Goal: Use online tool/utility: Utilize a website feature to perform a specific function

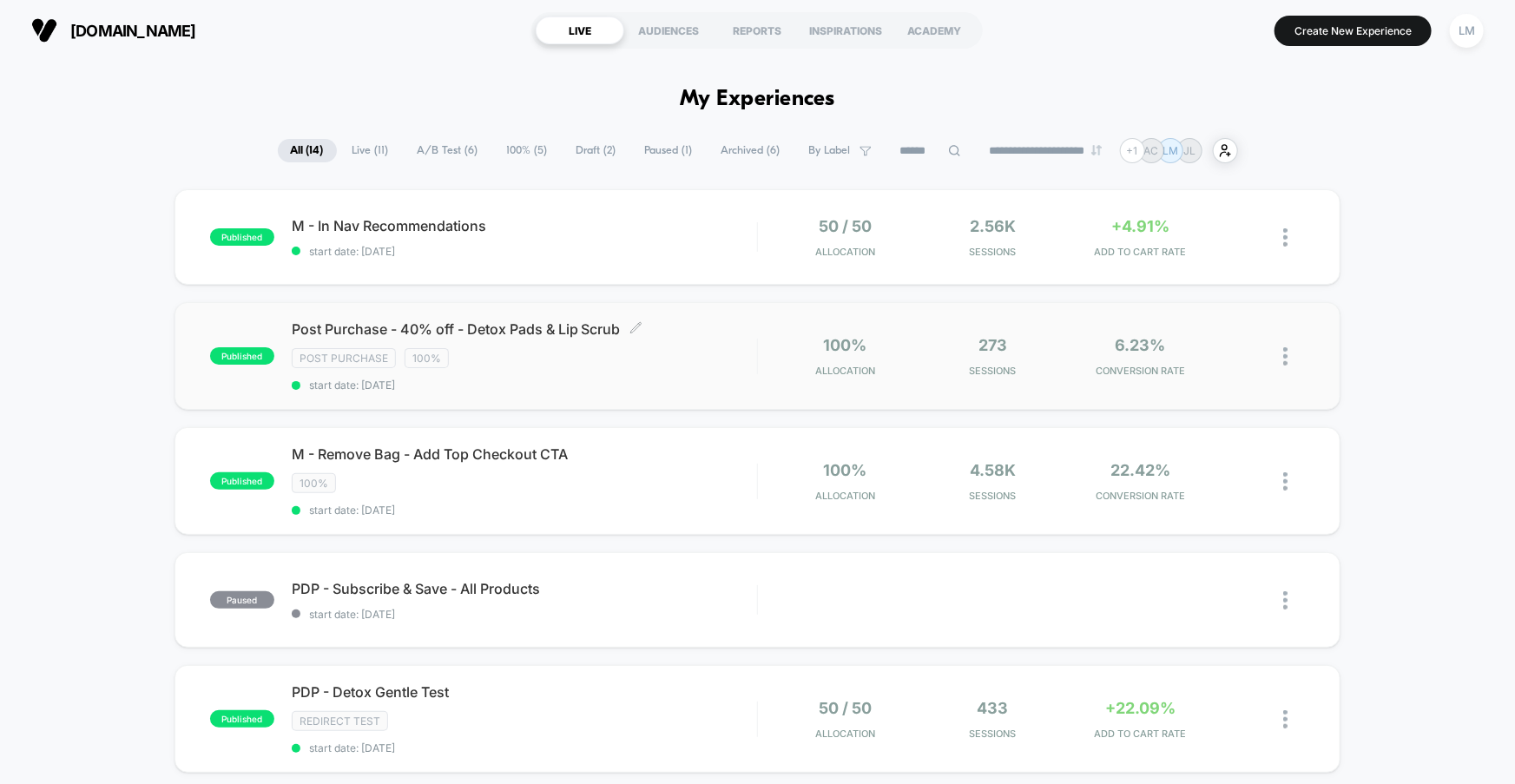
click at [691, 360] on div "Post Purchase 100%" at bounding box center [524, 358] width 465 height 20
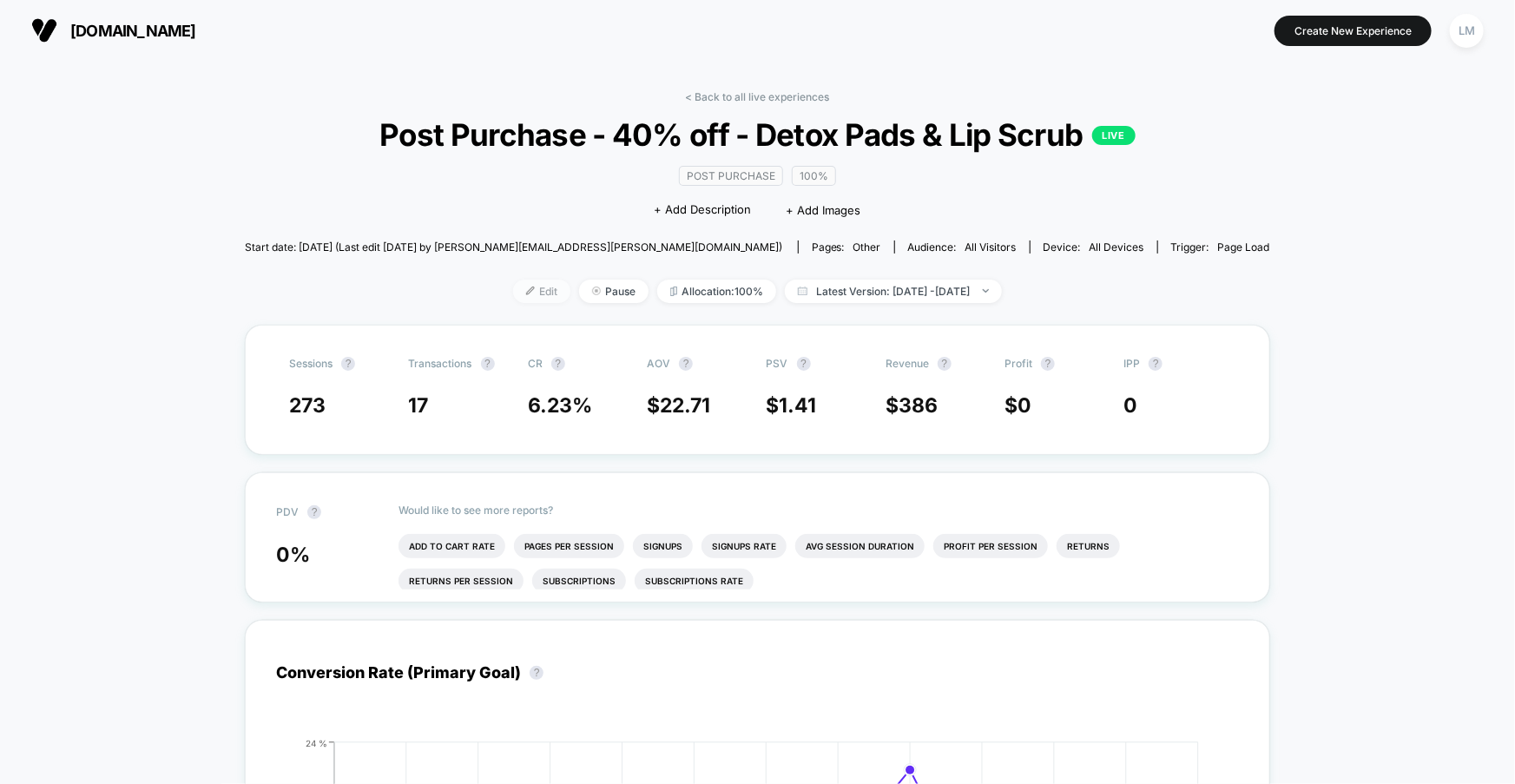
click at [513, 298] on span "Edit" at bounding box center [541, 291] width 57 height 24
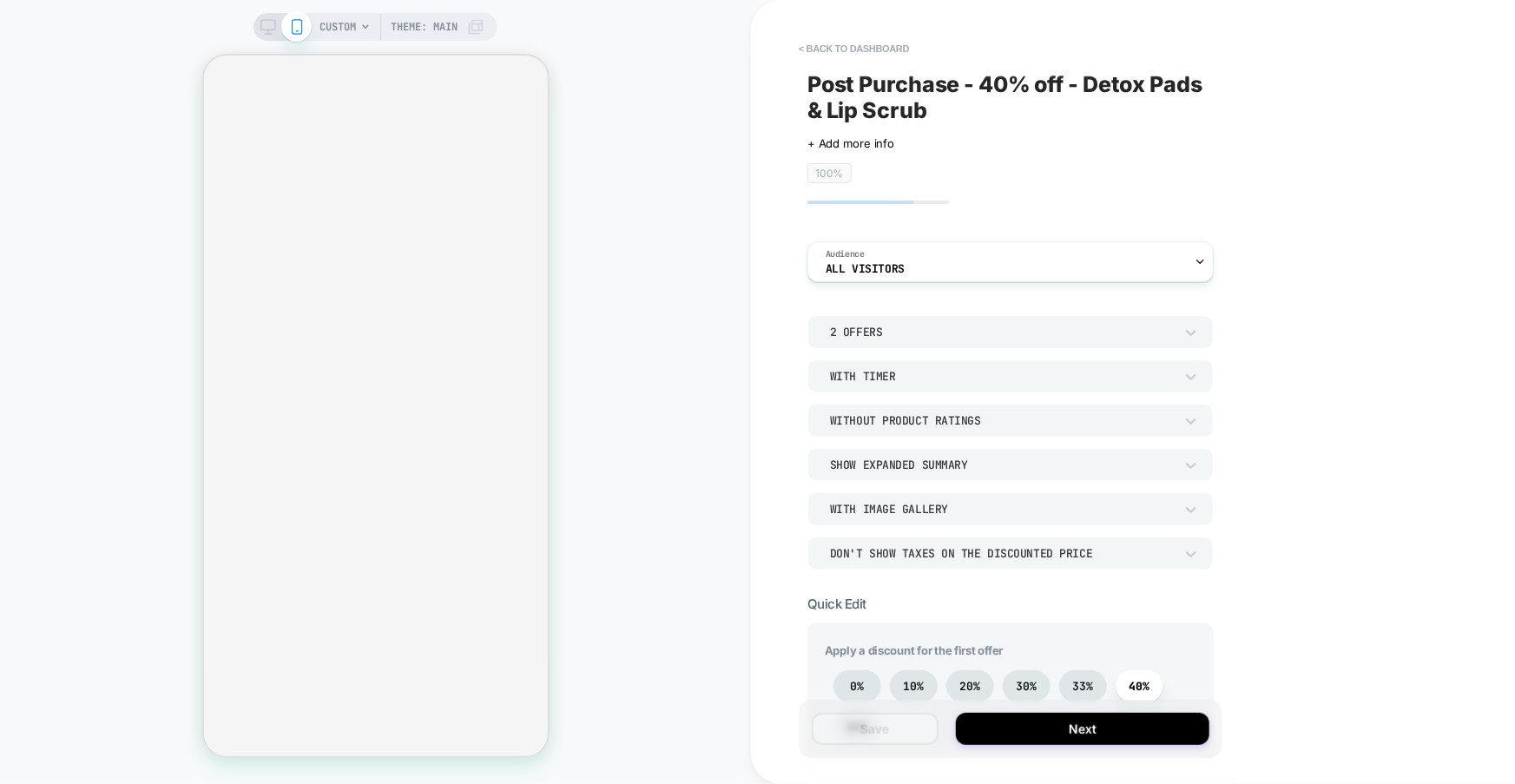
click at [880, 324] on div "2 Offers" at bounding box center [1002, 331] width 344 height 15
click at [785, 347] on div at bounding box center [757, 392] width 1515 height 784
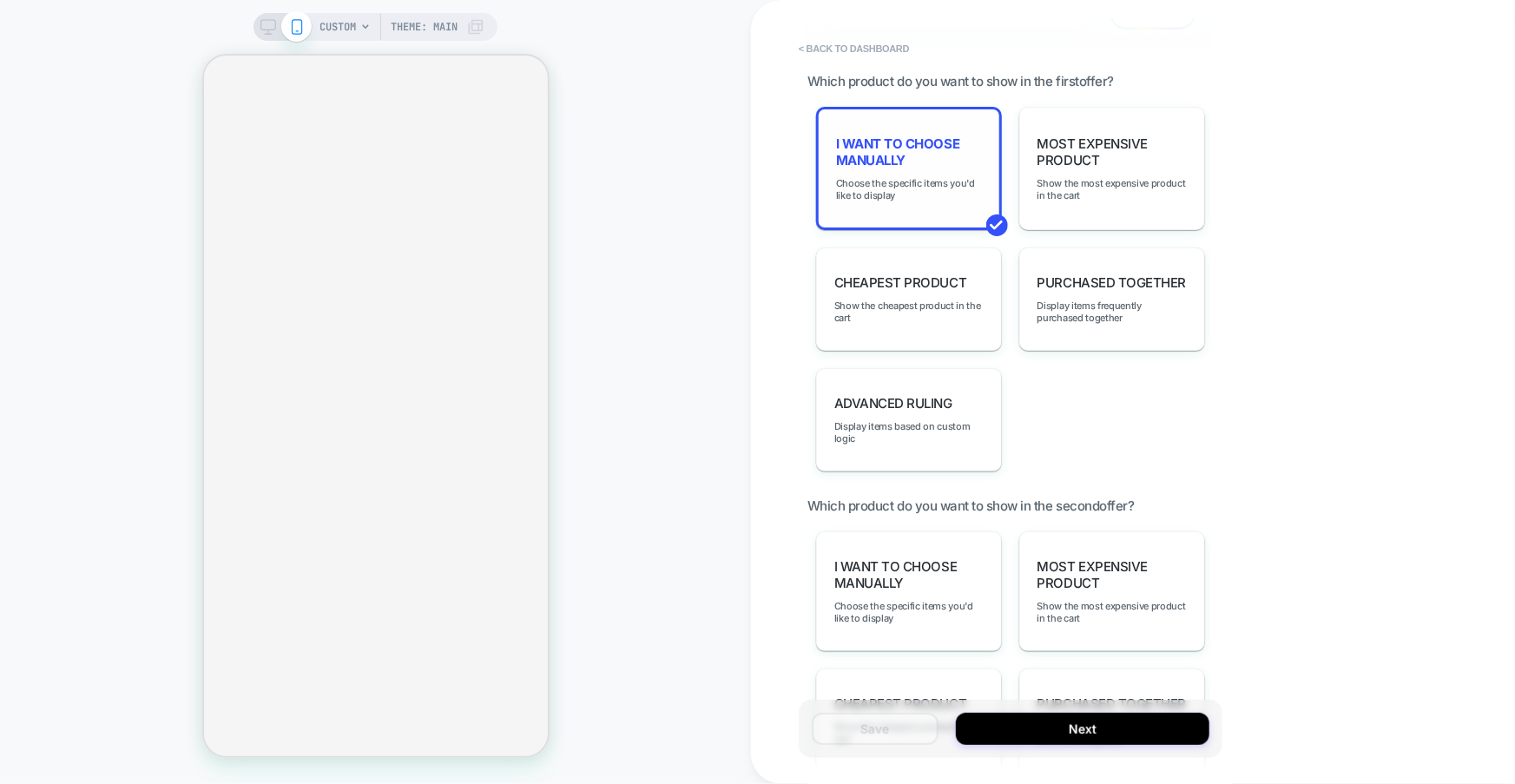
scroll to position [1371, 0]
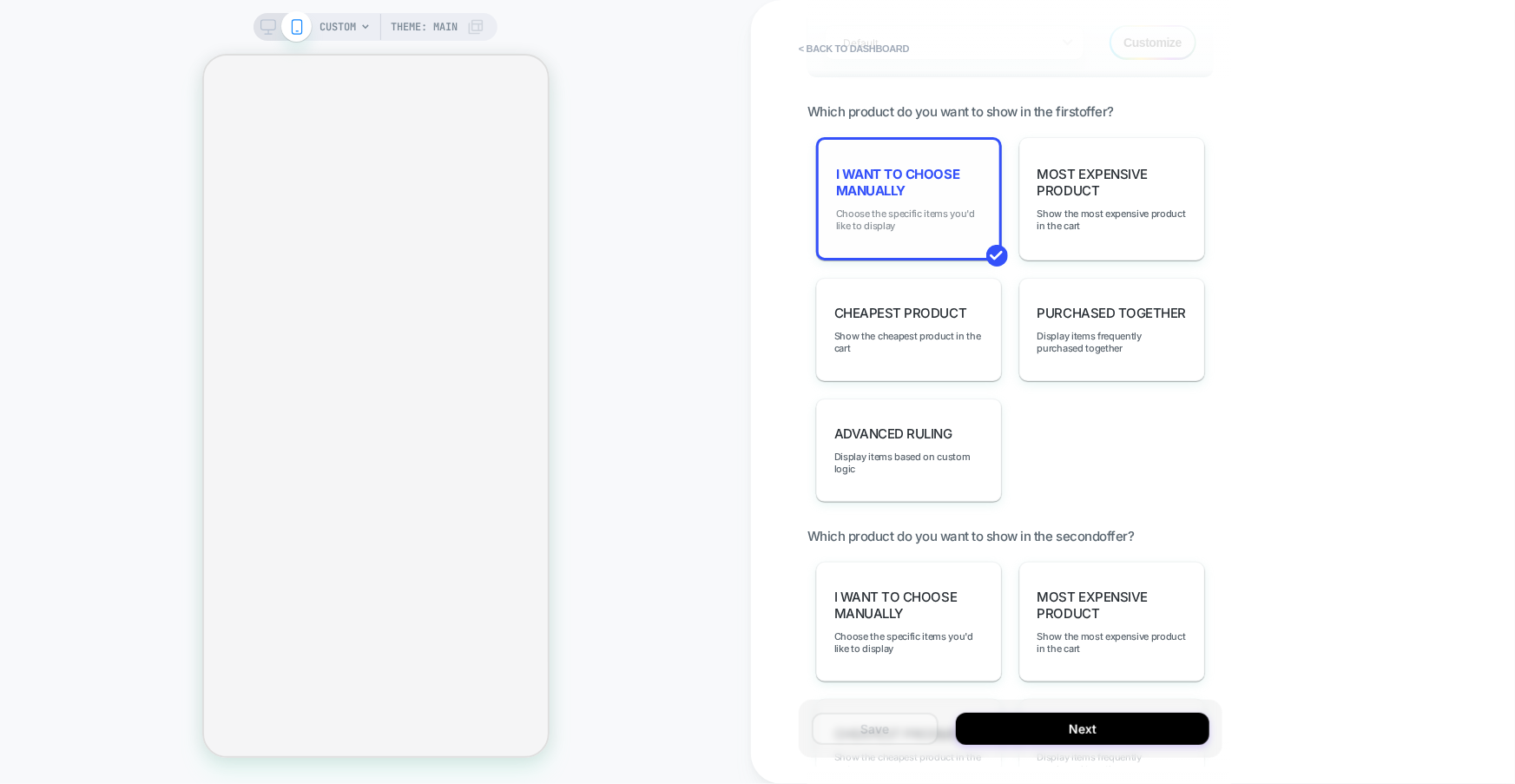
click at [933, 208] on span "Choose the specific items you'd like to display" at bounding box center [908, 219] width 146 height 24
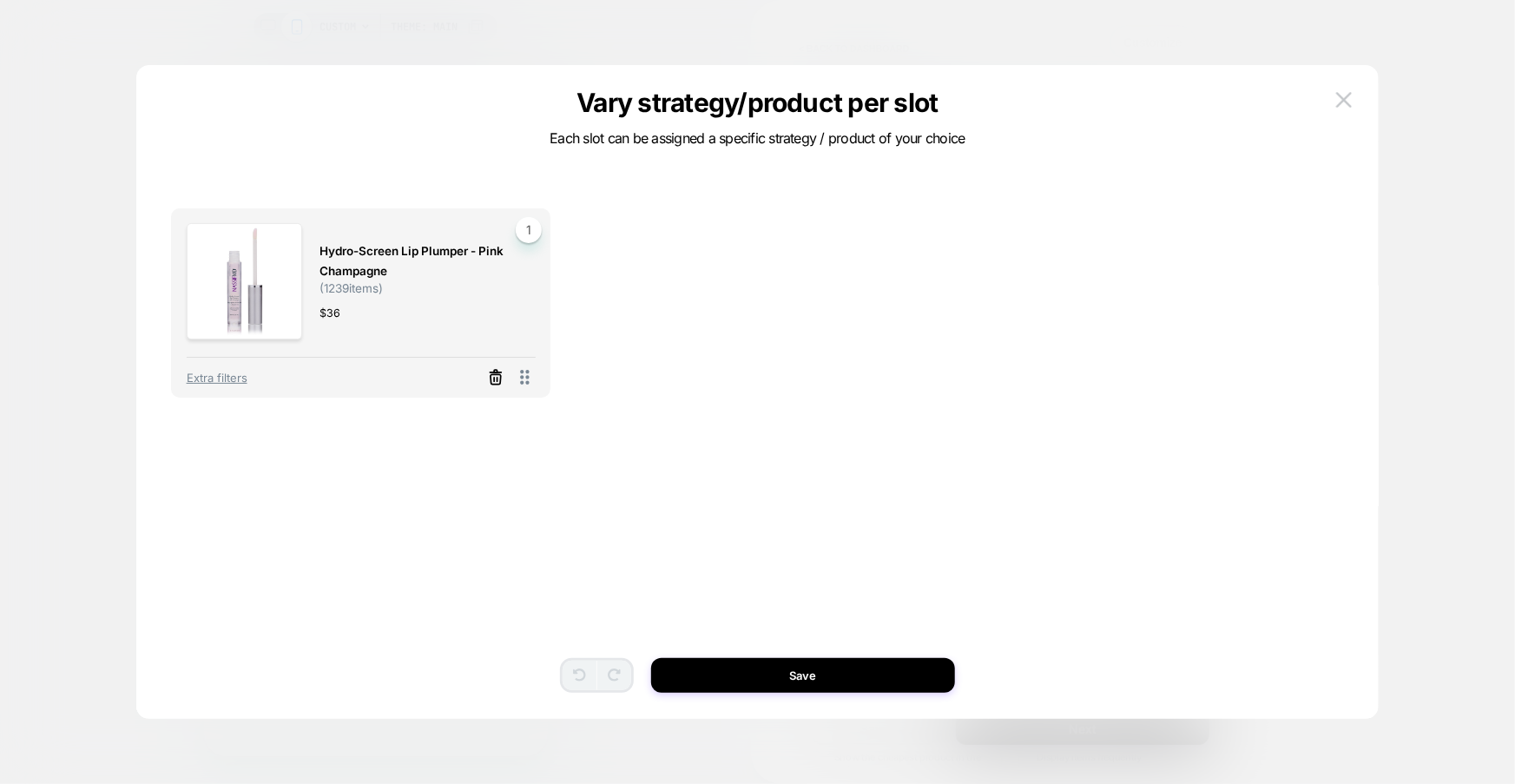
click at [491, 377] on icon at bounding box center [496, 379] width 11 height 10
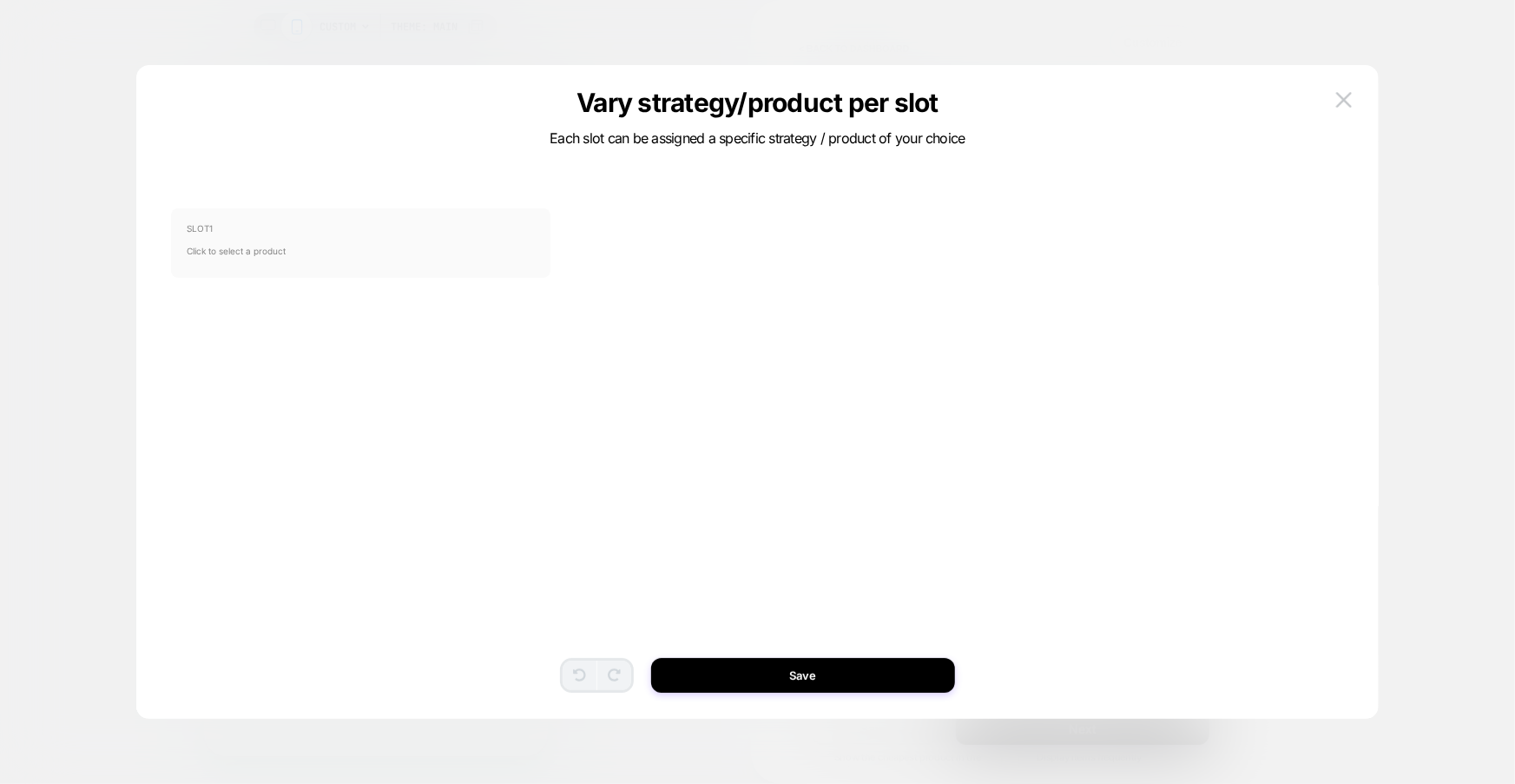
click at [341, 238] on span "Click to select a product" at bounding box center [361, 250] width 349 height 34
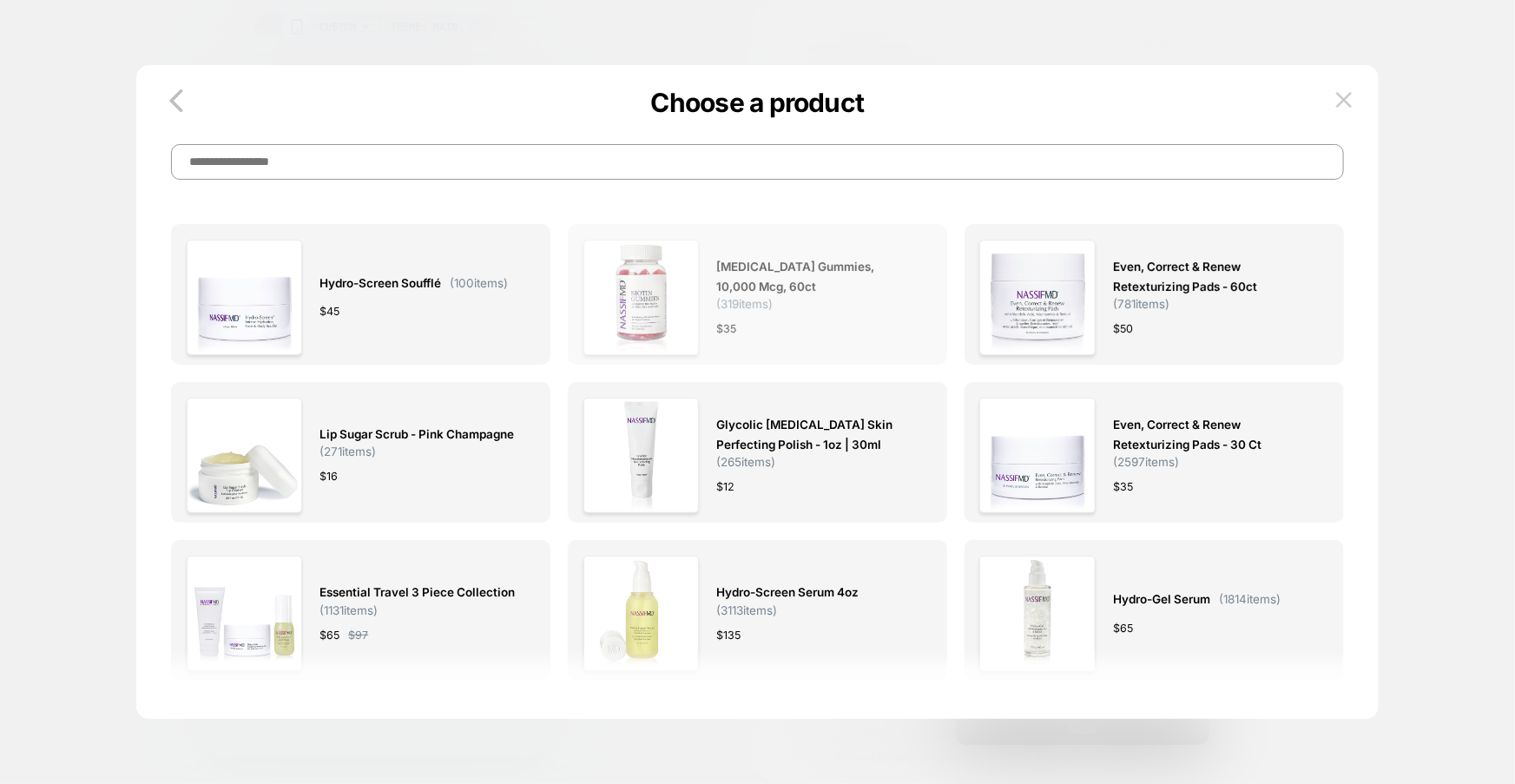
click at [762, 271] on span "[MEDICAL_DATA] Gummies, 10,000 mcg, 60ct" at bounding box center [815, 277] width 198 height 40
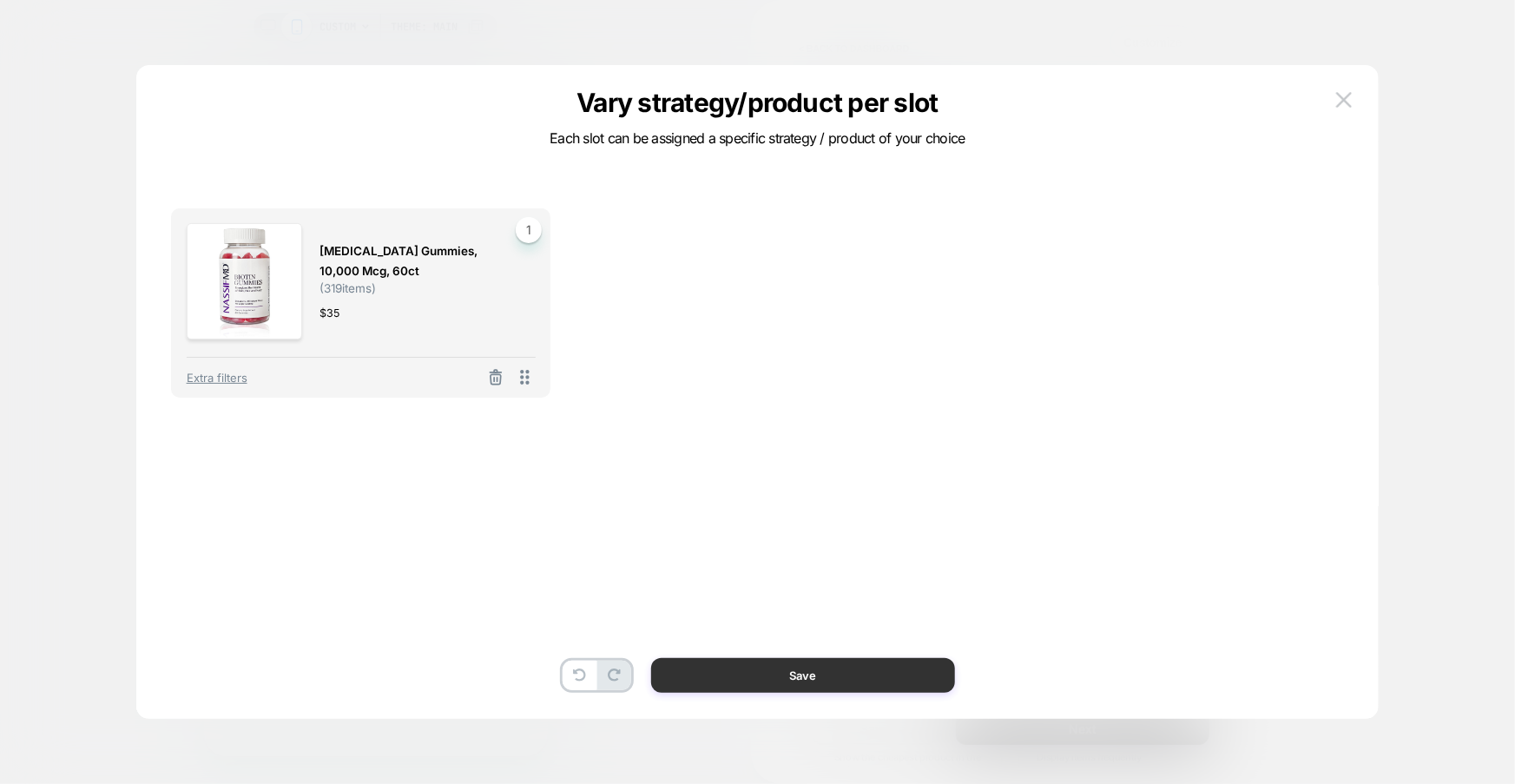
click at [792, 687] on button "Save" at bounding box center [803, 674] width 304 height 34
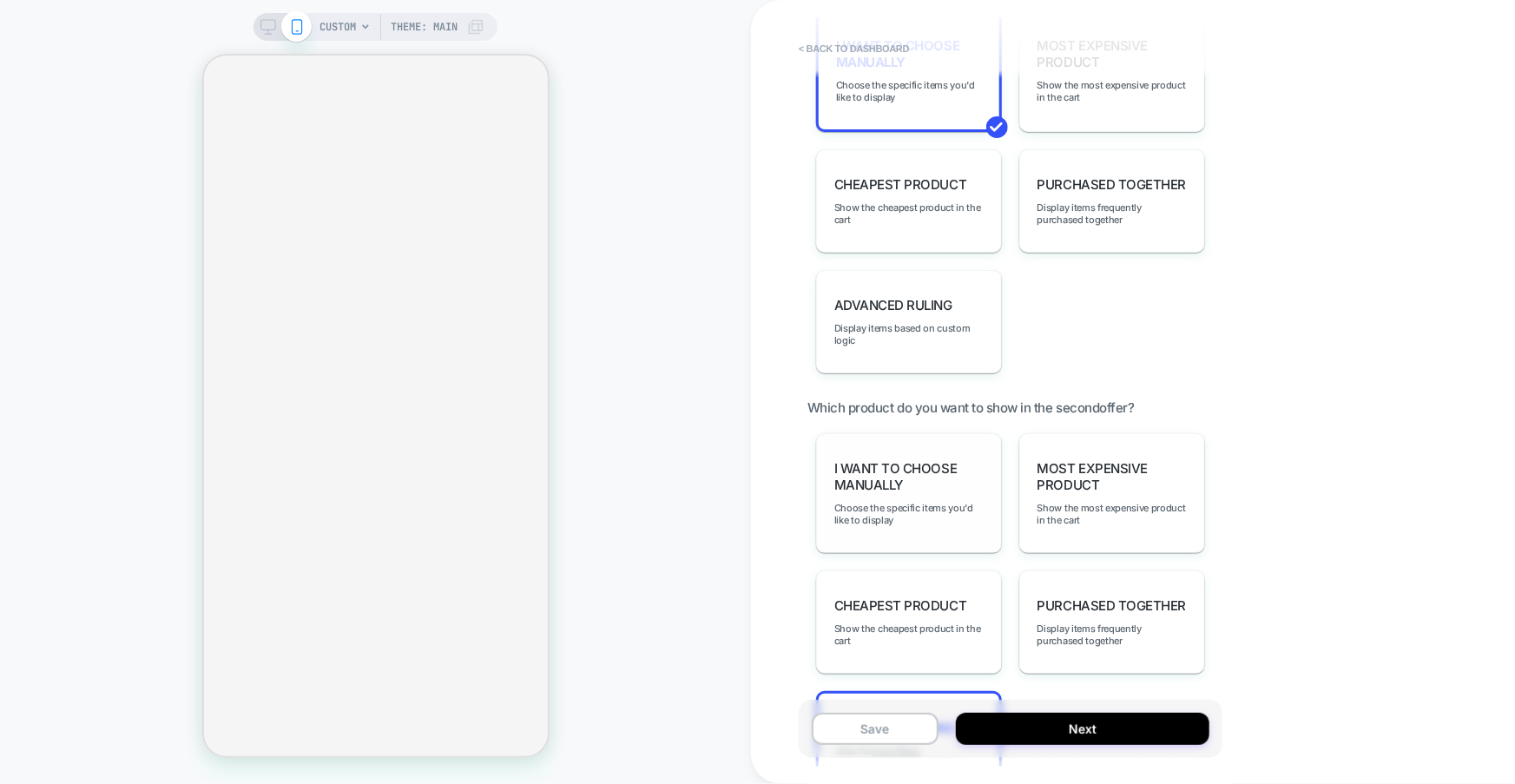
scroll to position [1663, 0]
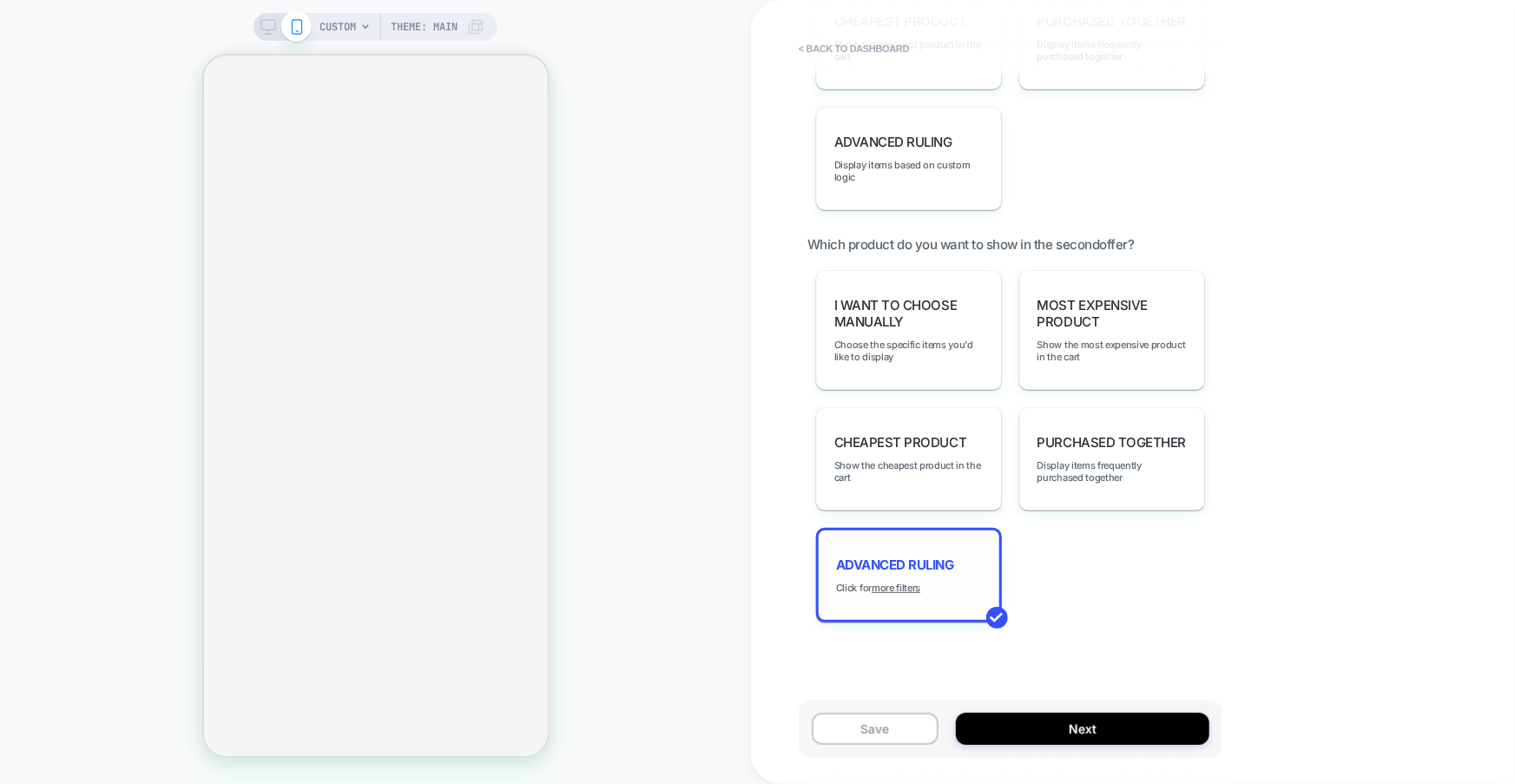
click at [940, 541] on div "Advanced Ruling Click for more filters" at bounding box center [909, 575] width 186 height 95
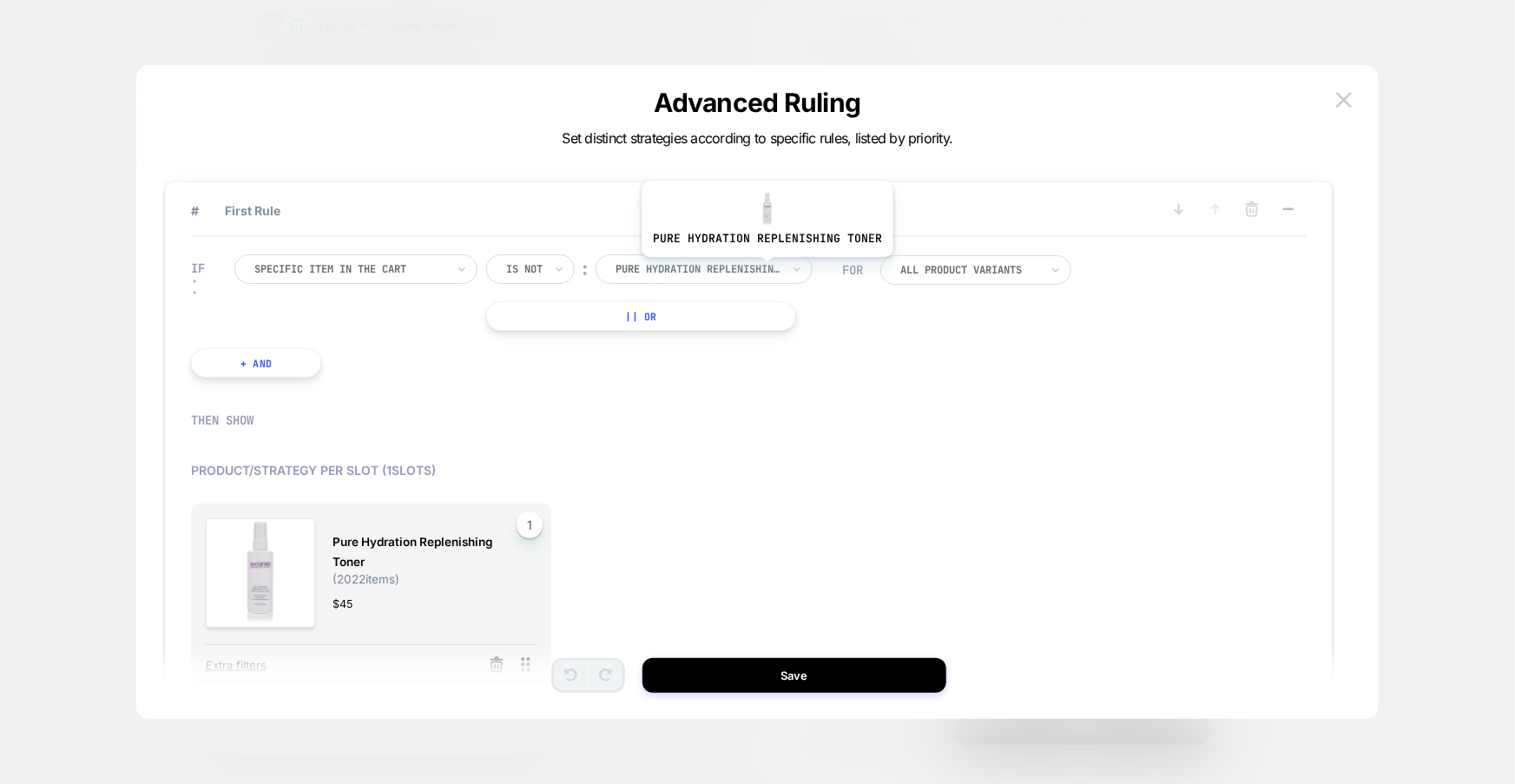
click at [765, 270] on div at bounding box center [698, 270] width 165 height 16
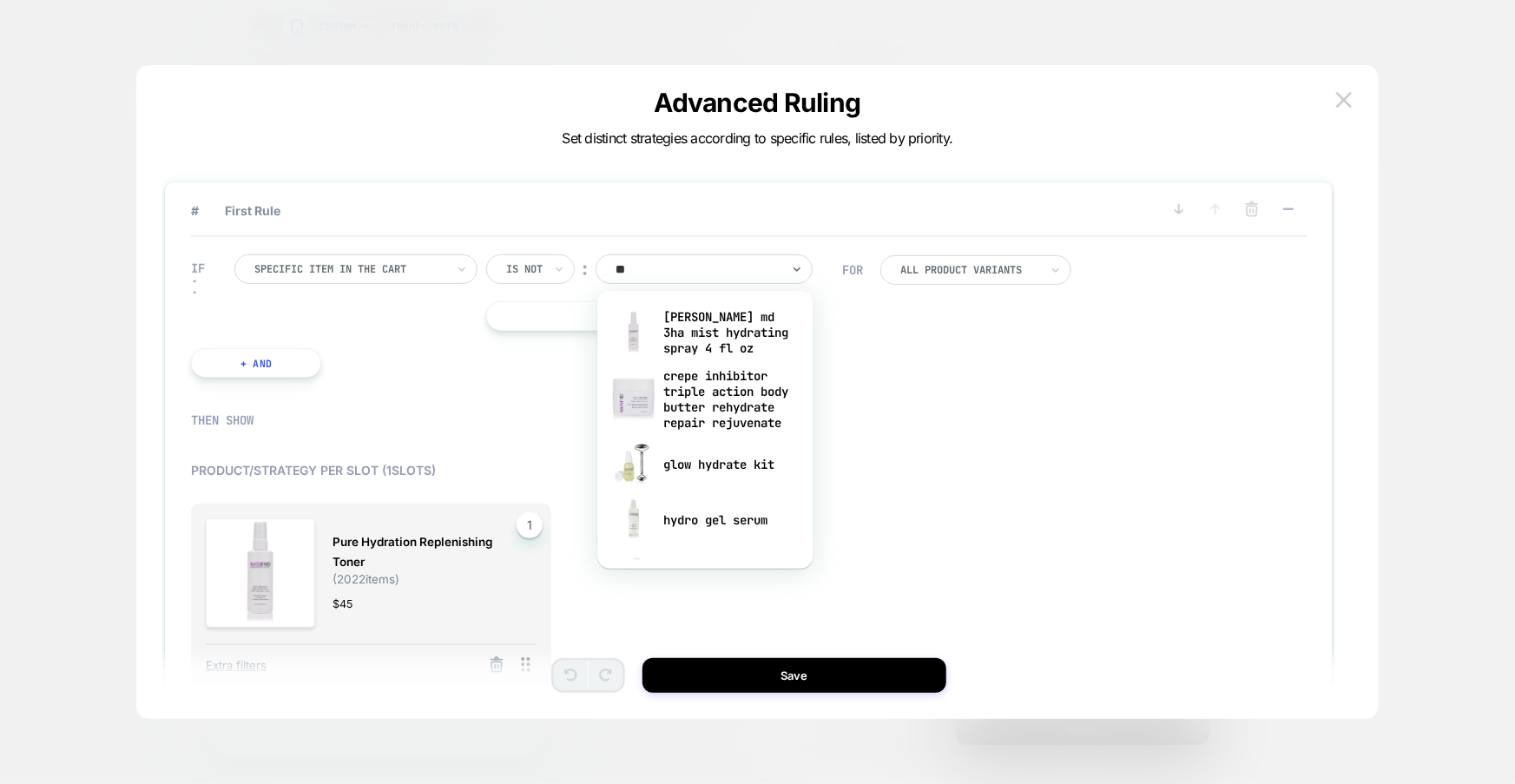
type input "***"
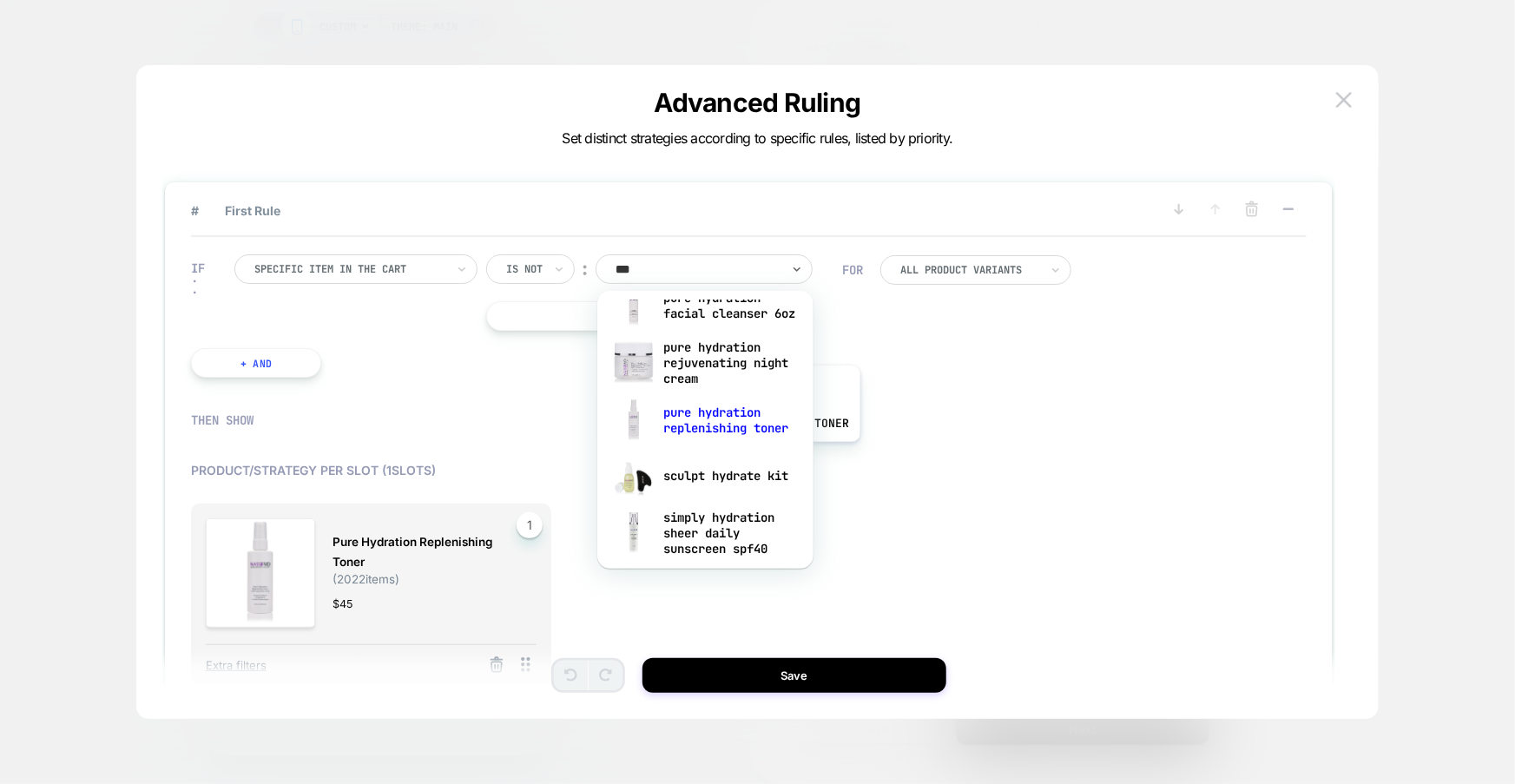
scroll to position [992, 0]
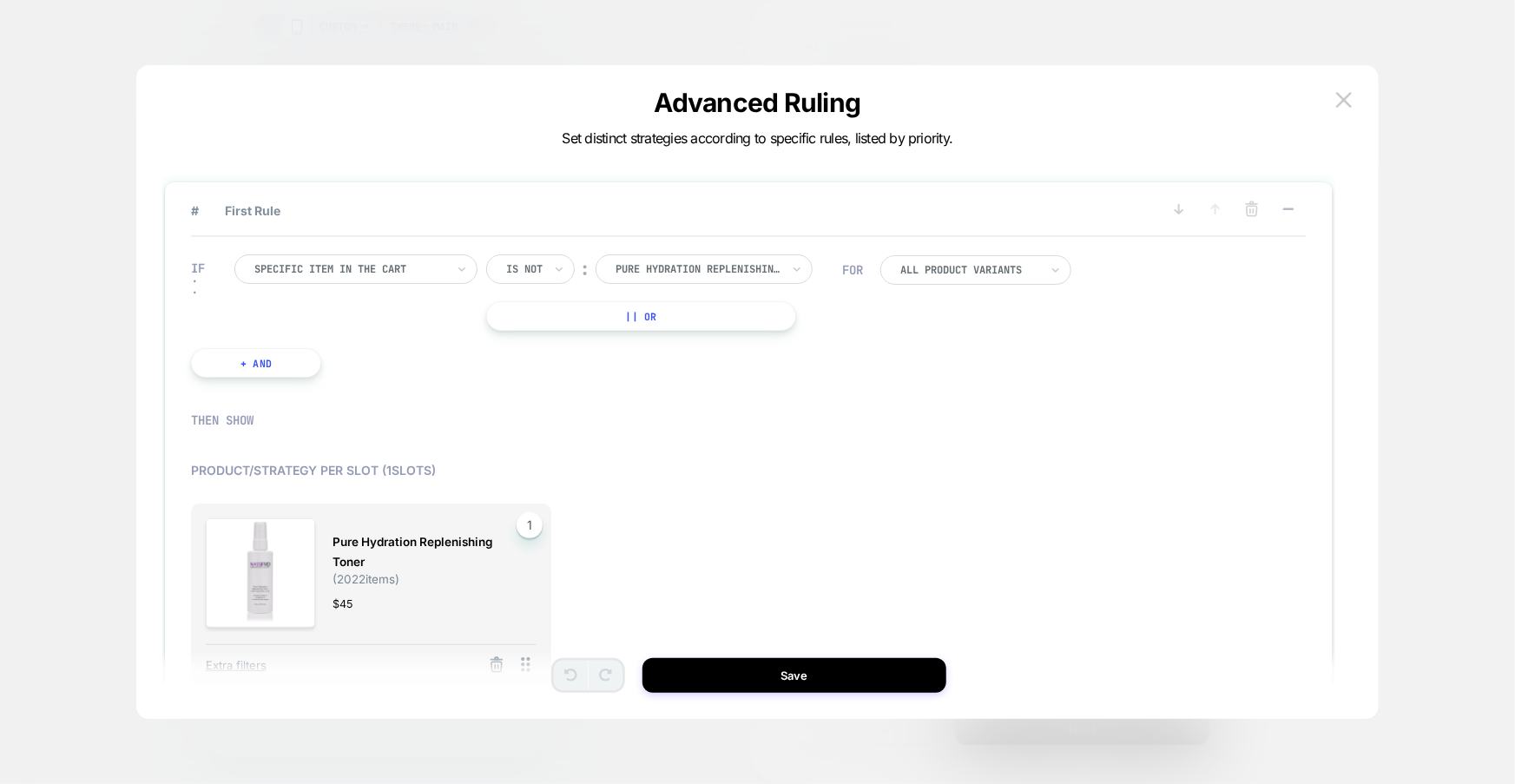
click at [758, 249] on div "IF Specific item in the cart Is not ︰ pure hydration replenishing toner PURE HY…" at bounding box center [516, 316] width 669 height 175
click at [752, 263] on div at bounding box center [698, 270] width 165 height 16
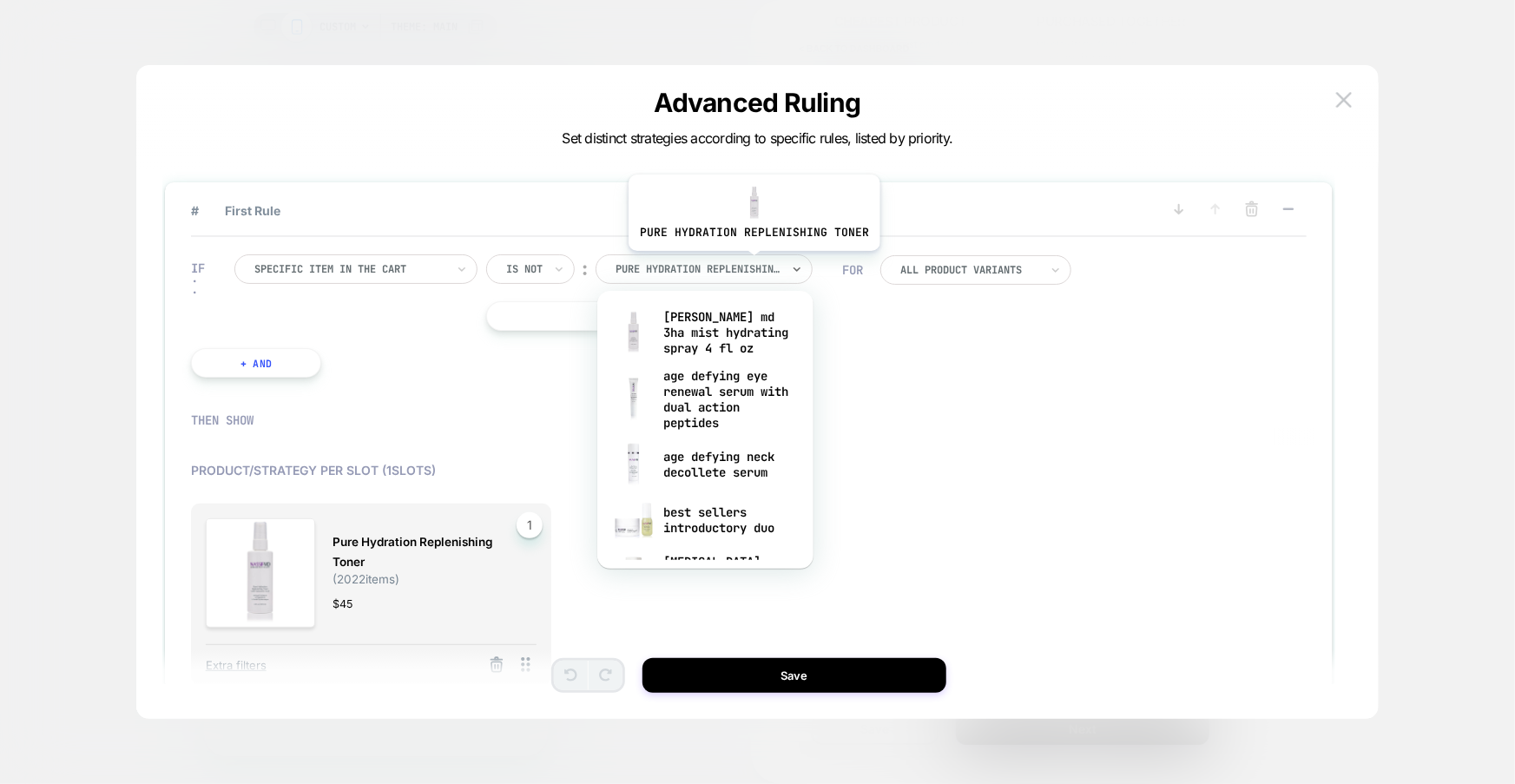
type input "*"
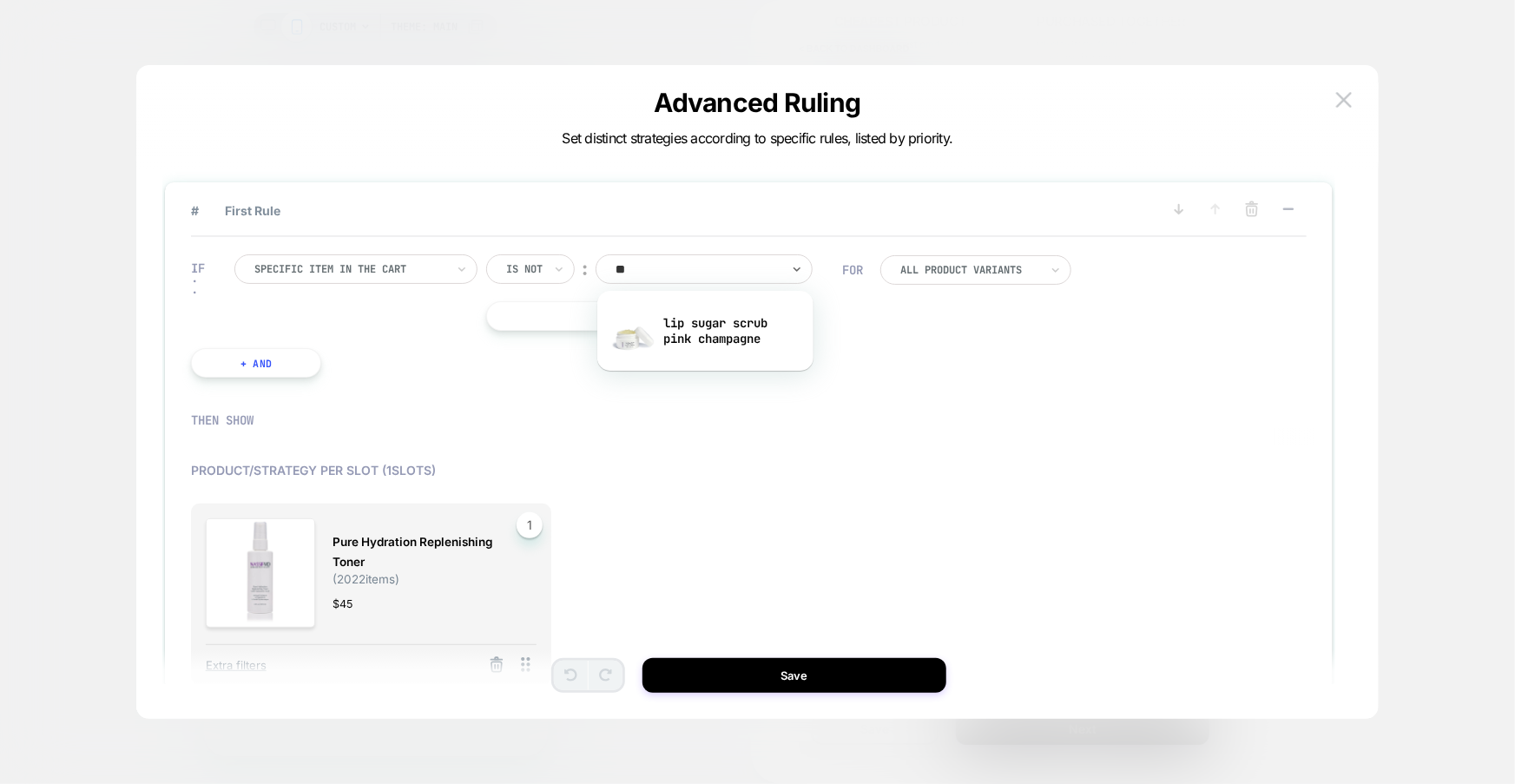
type input "*"
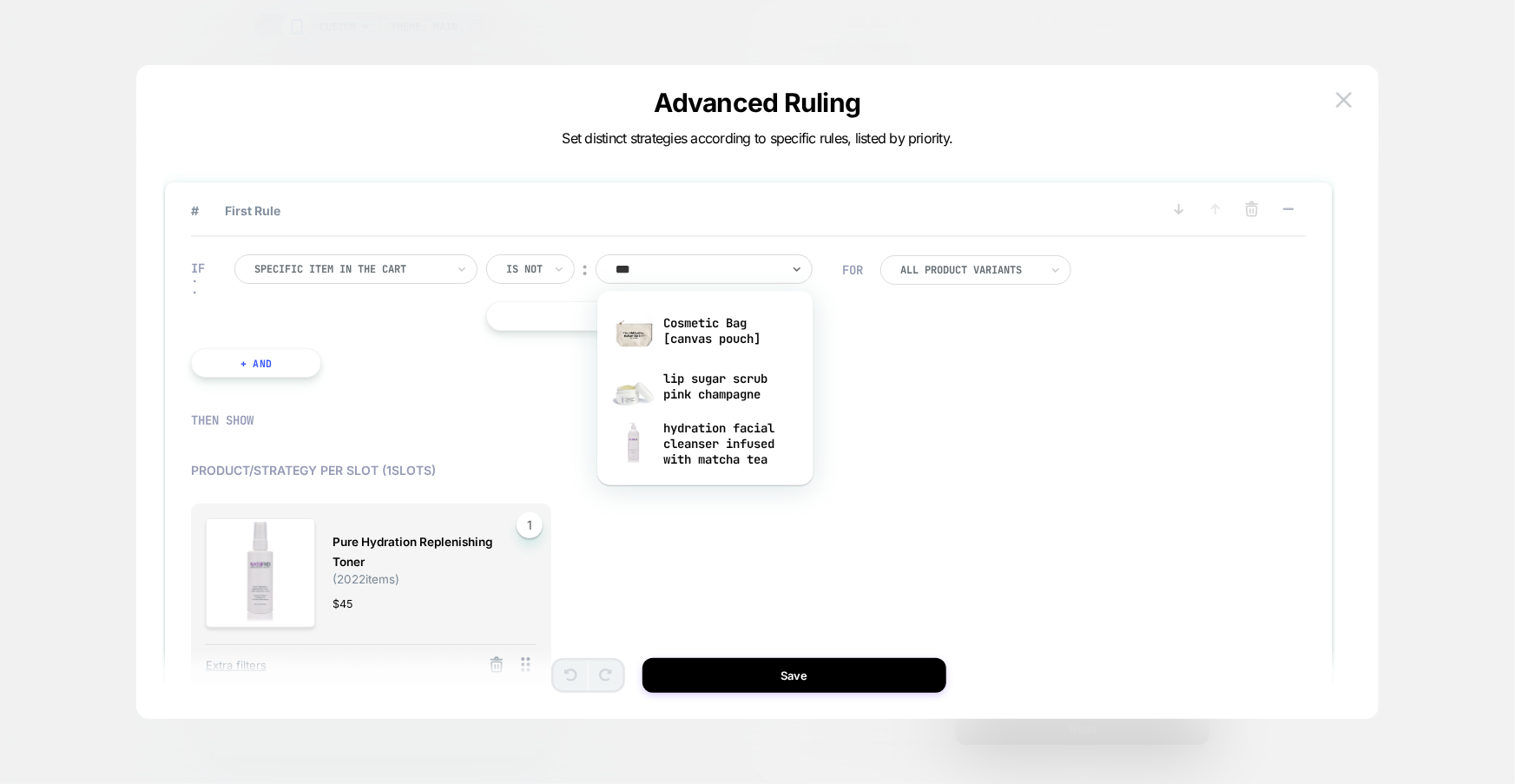
type input "****"
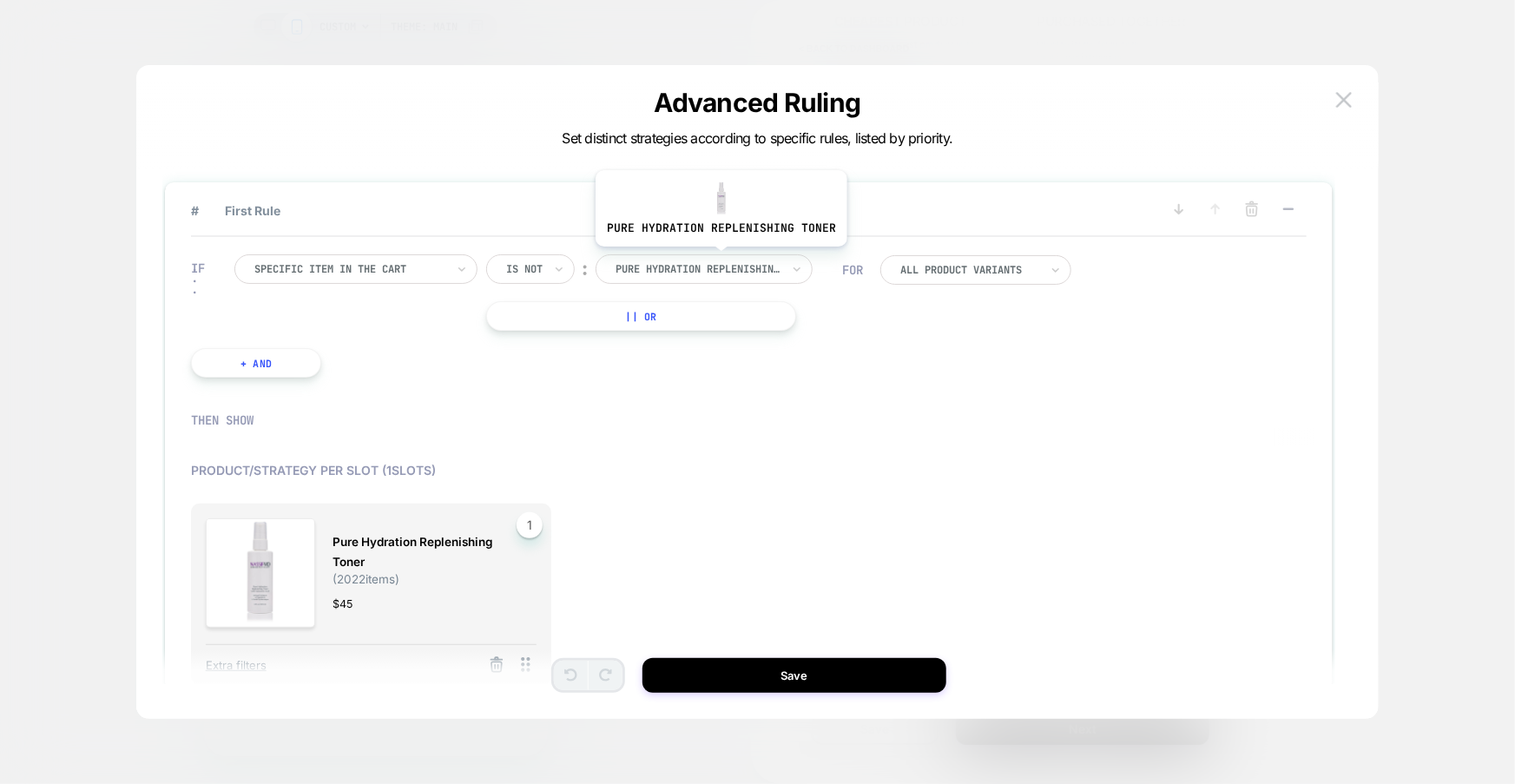
click at [718, 262] on div at bounding box center [698, 270] width 165 height 16
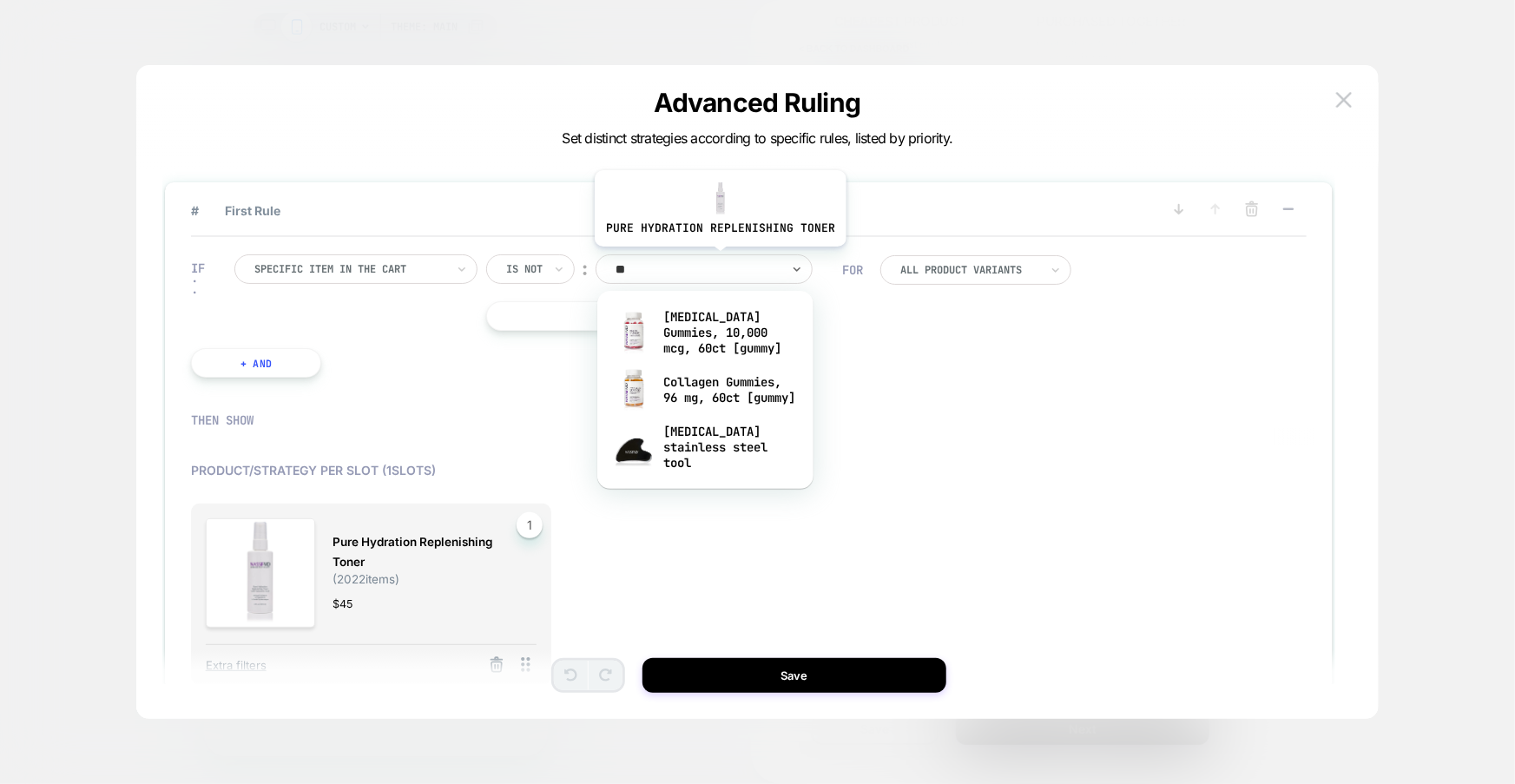
type input "***"
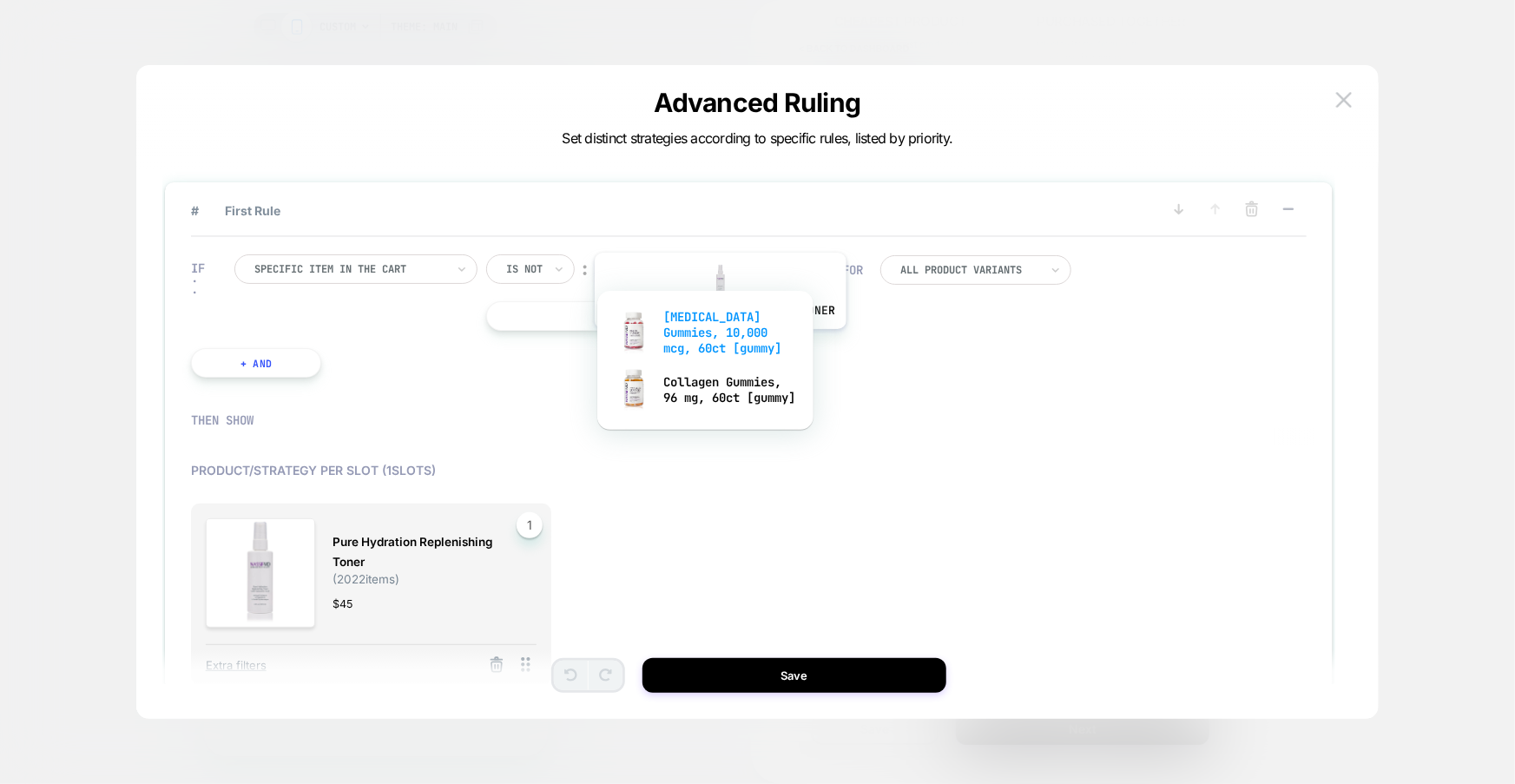
click at [718, 342] on div "[MEDICAL_DATA] Gummies, 10,000 mcg, 60ct [gummy]" at bounding box center [706, 332] width 200 height 59
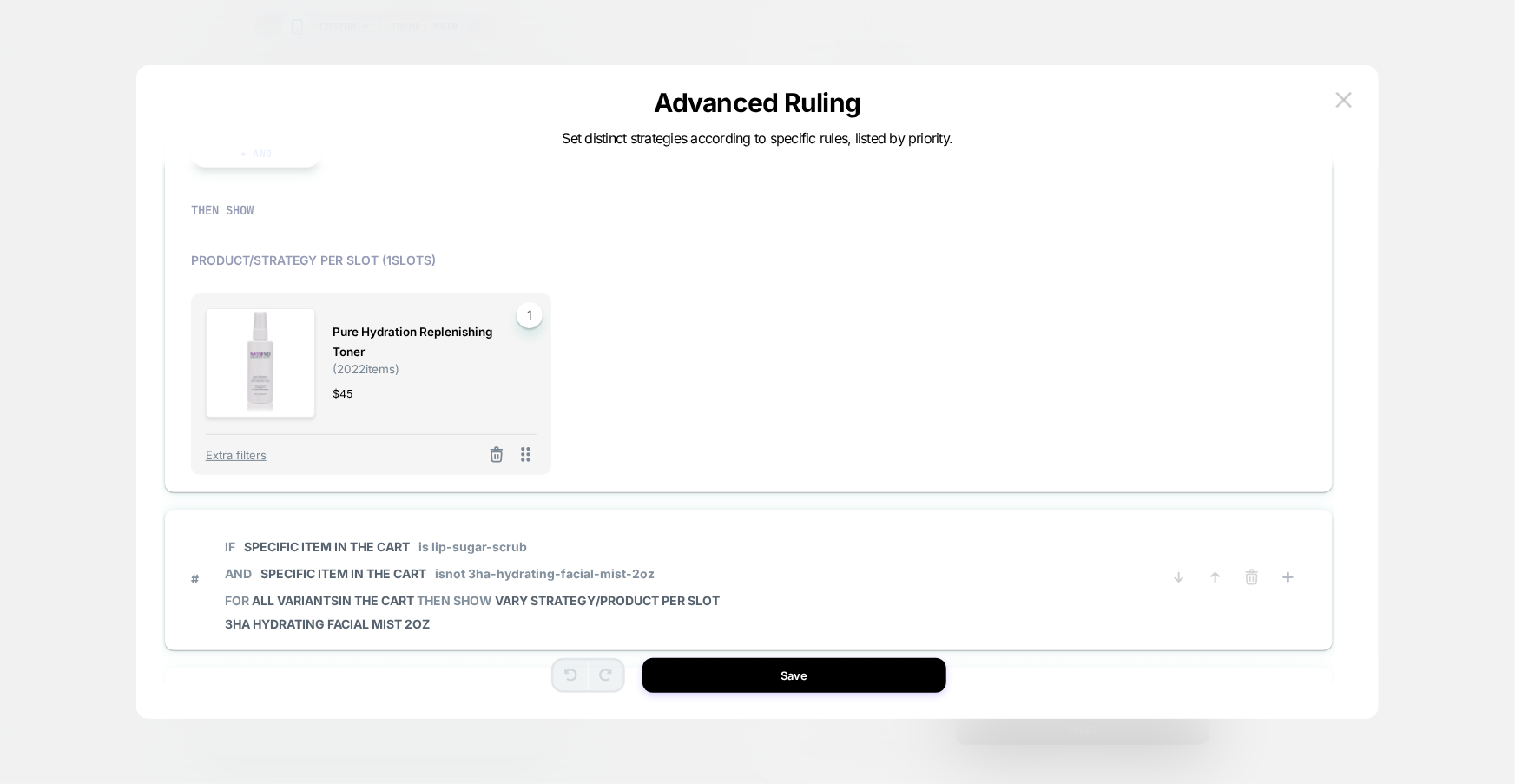
scroll to position [211, 0]
click at [389, 363] on span "( 2022 items)" at bounding box center [366, 368] width 67 height 14
click at [367, 342] on span "Pure Hydration Replenishing Toner" at bounding box center [425, 340] width 187 height 40
click at [538, 320] on span "1" at bounding box center [529, 314] width 26 height 26
click at [499, 451] on icon at bounding box center [497, 454] width 18 height 18
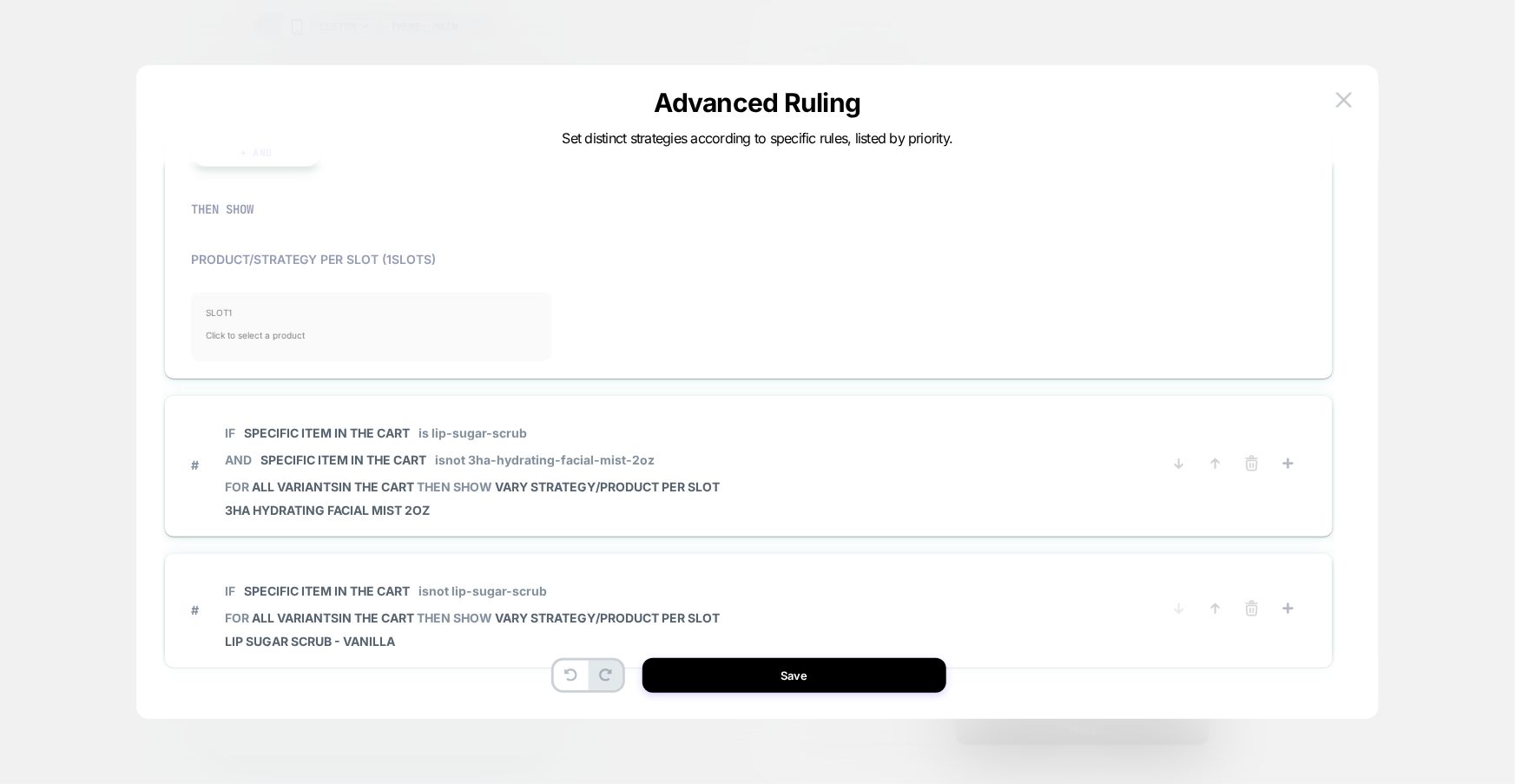
click at [428, 349] on span "Click to select a product" at bounding box center [371, 334] width 332 height 34
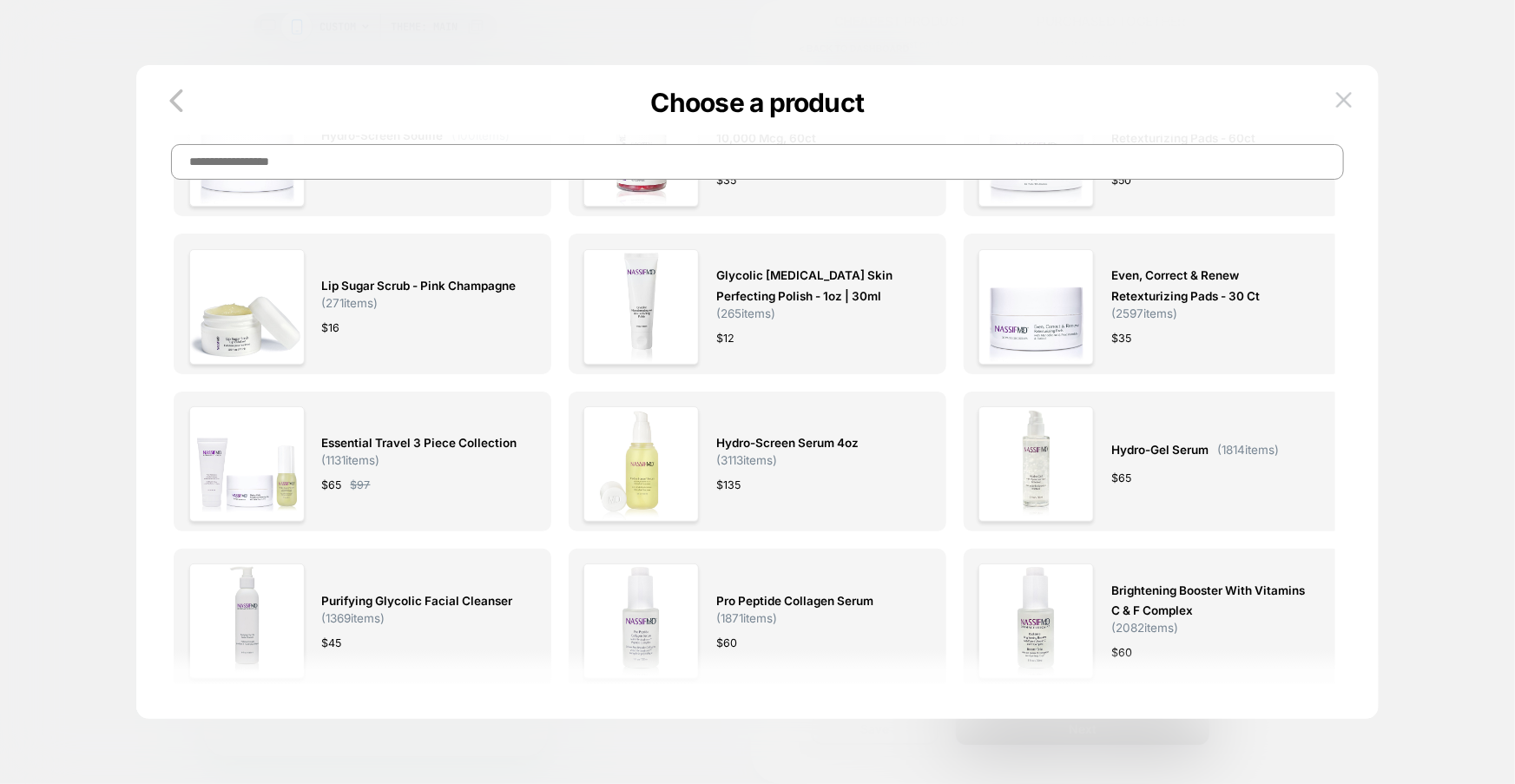
scroll to position [0, 0]
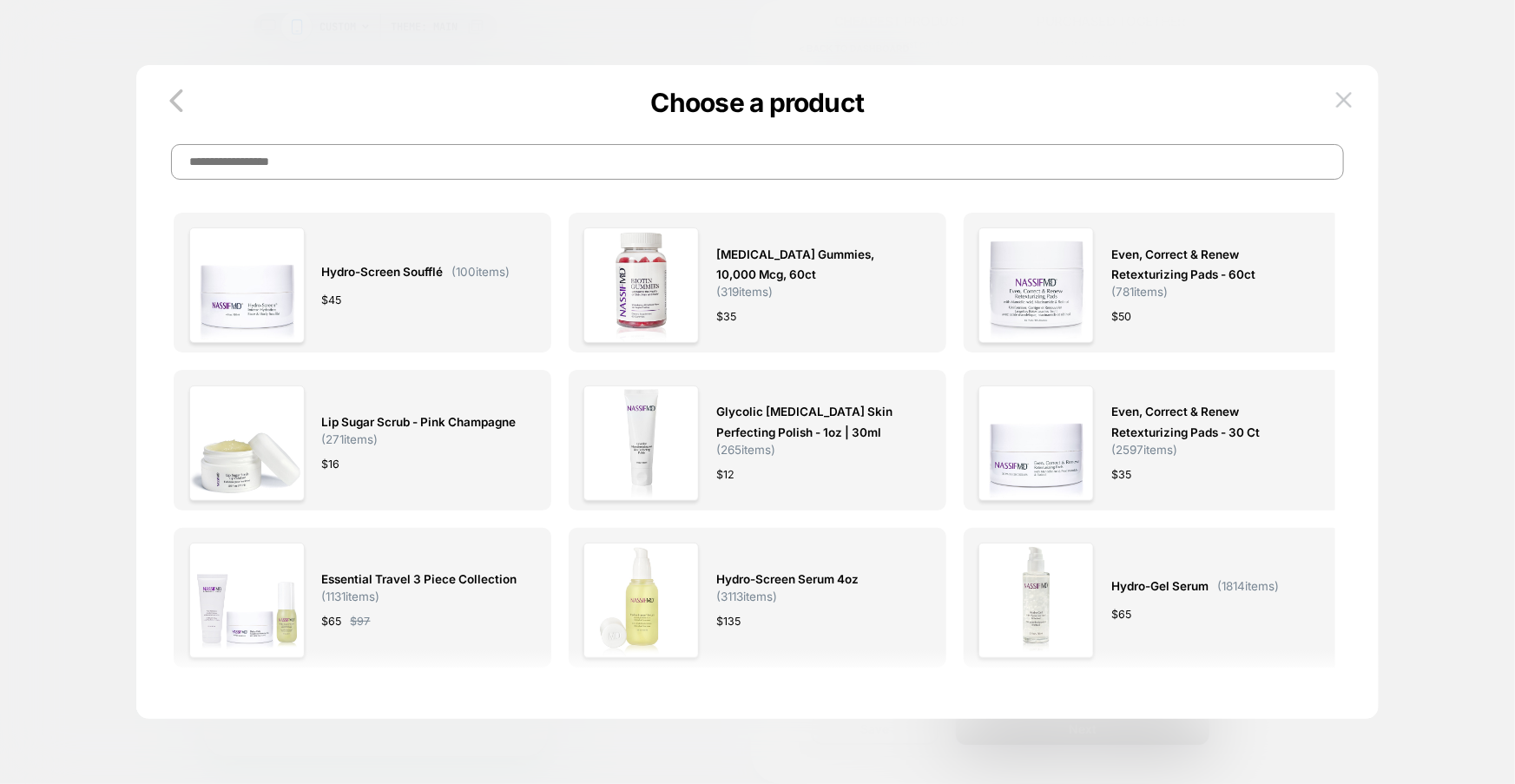
click at [541, 154] on input at bounding box center [757, 162] width 1173 height 35
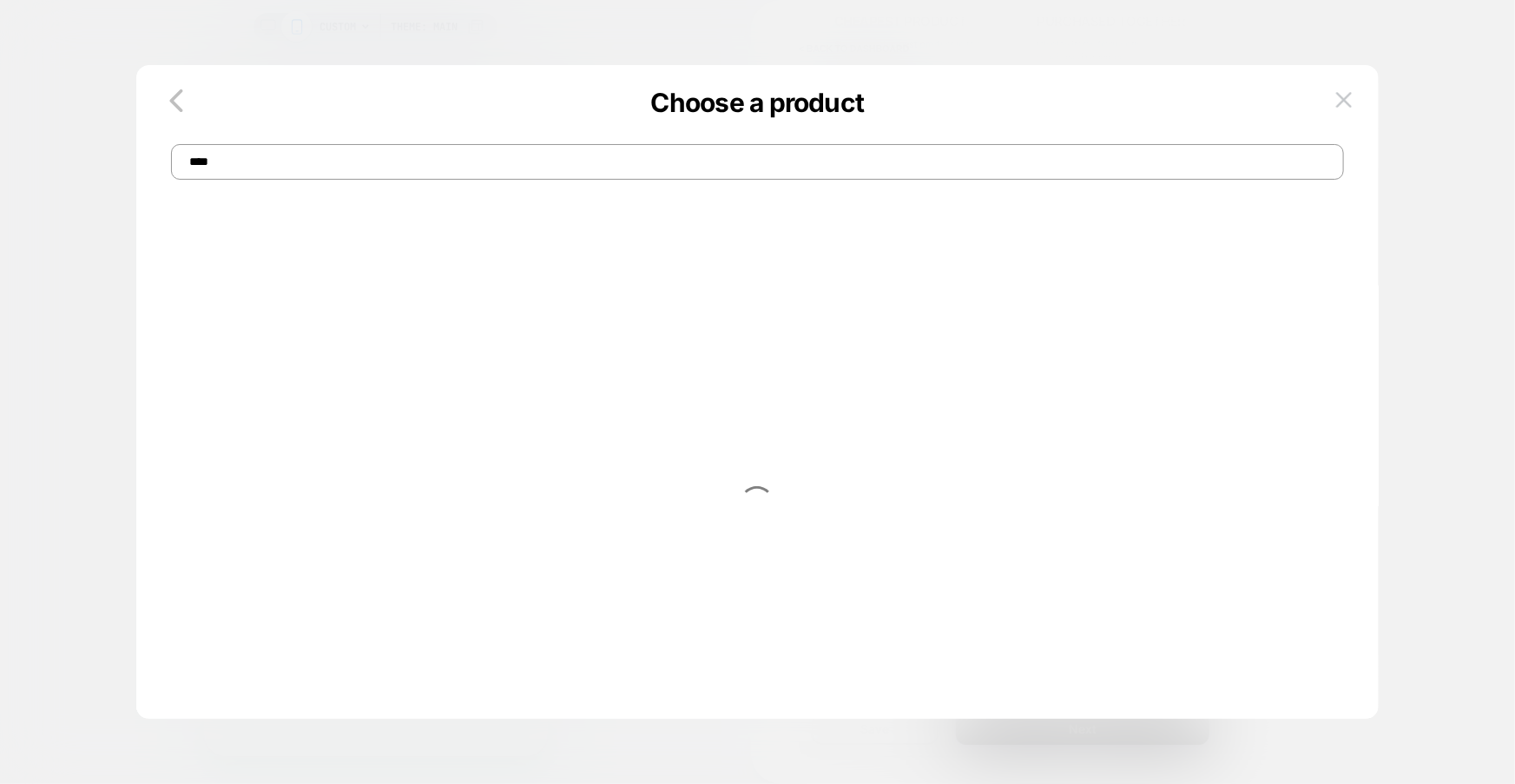
type input "***"
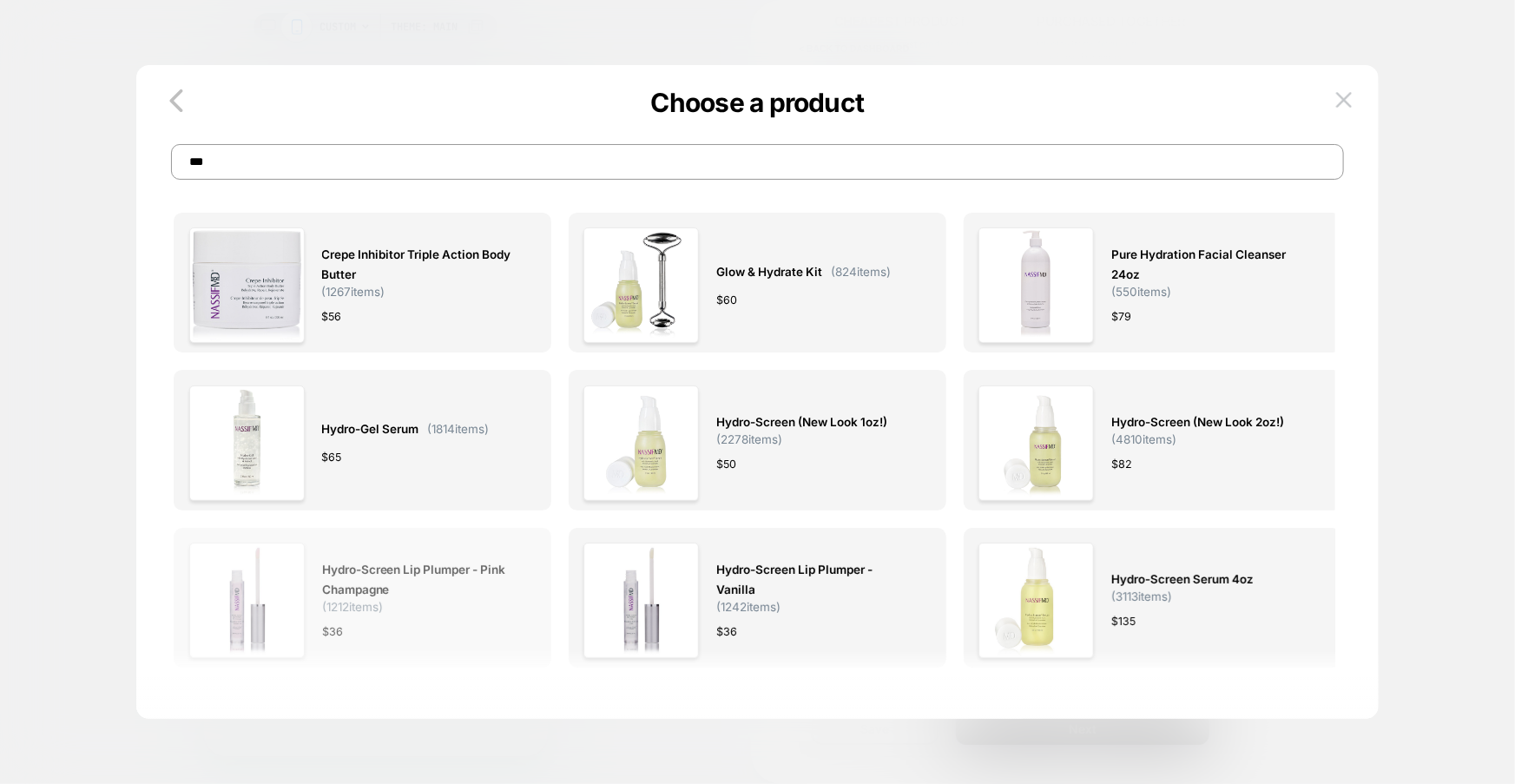
click at [471, 632] on div "$ 36" at bounding box center [420, 631] width 197 height 19
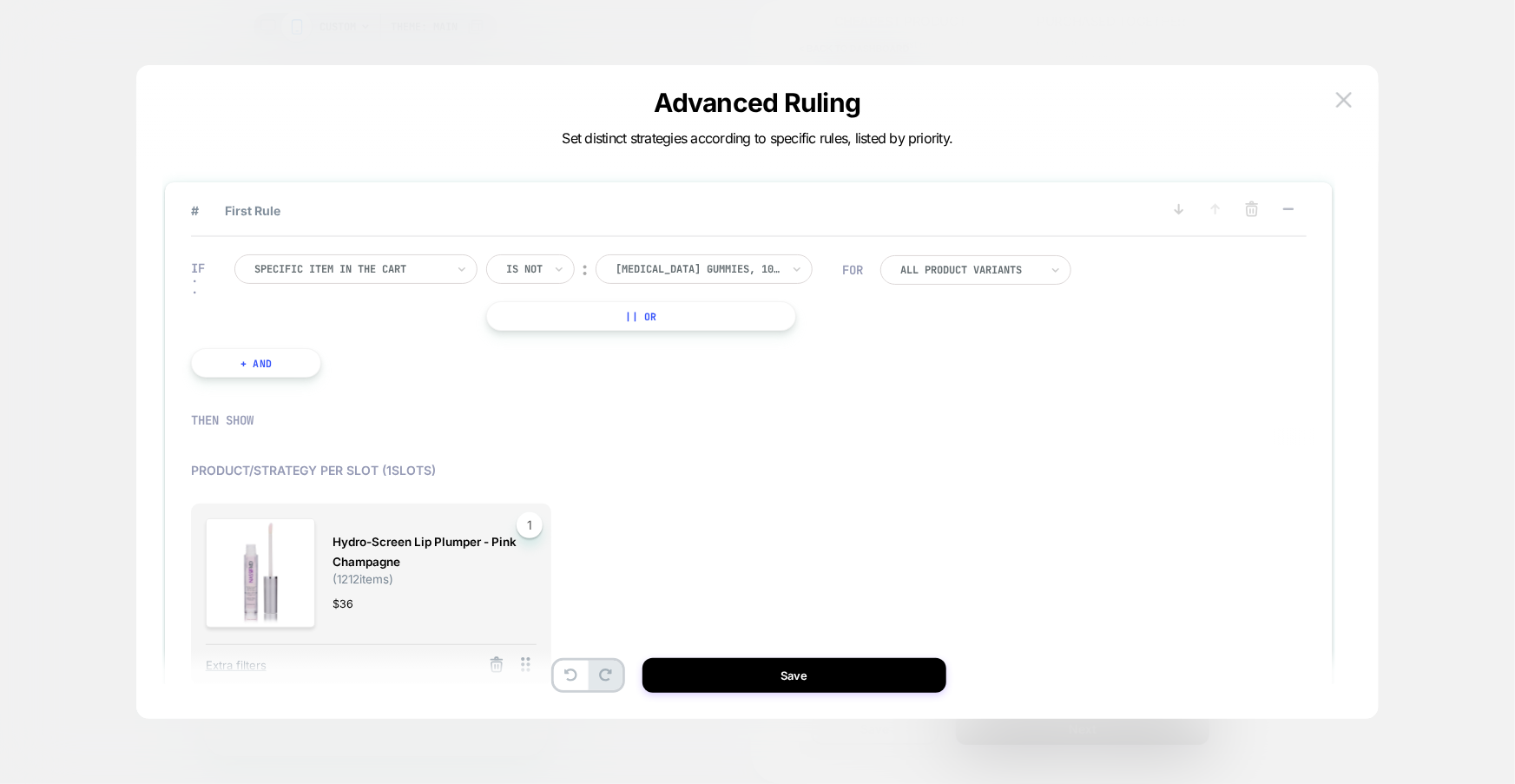
scroll to position [413, 0]
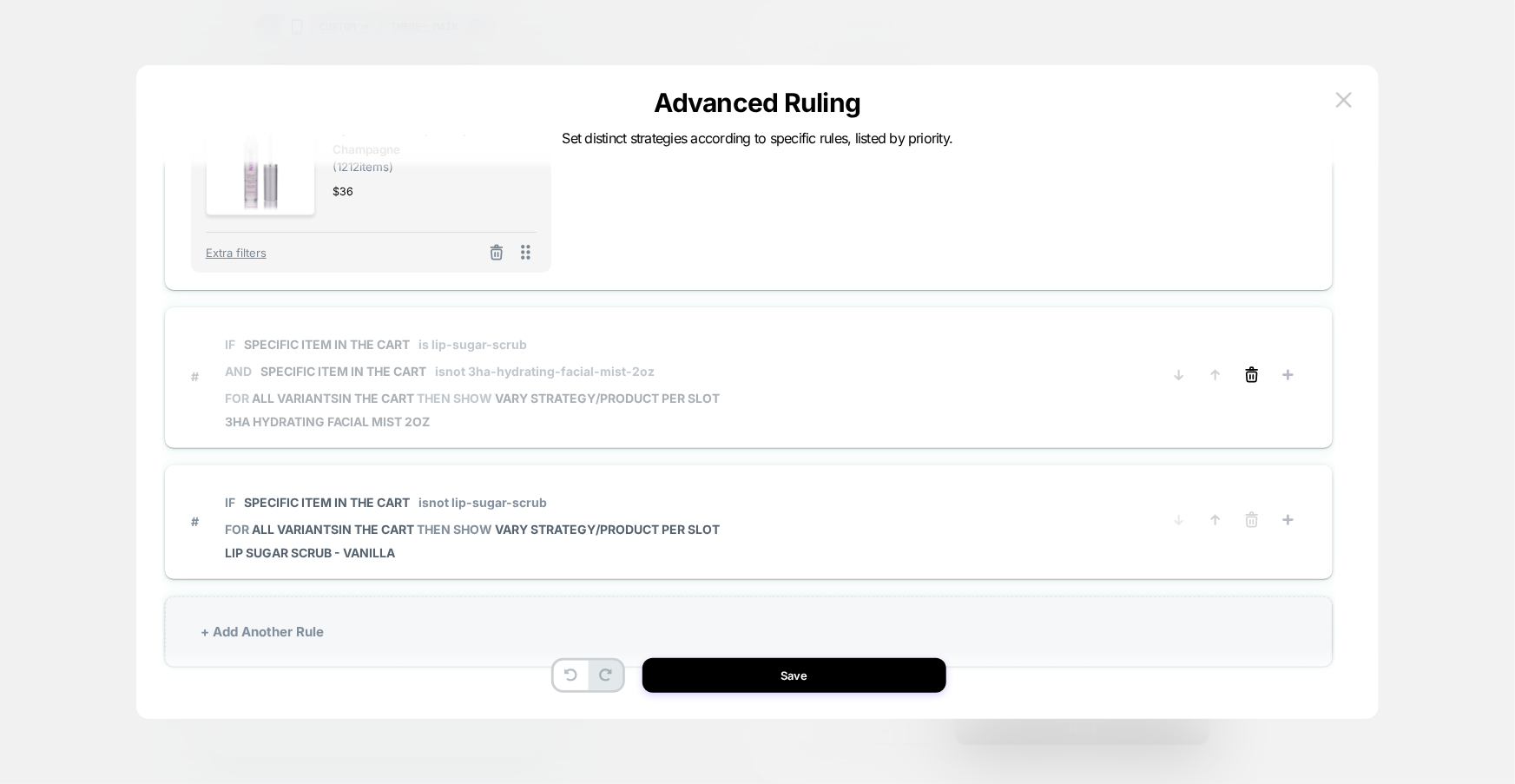
click at [1252, 378] on icon at bounding box center [1252, 375] width 18 height 18
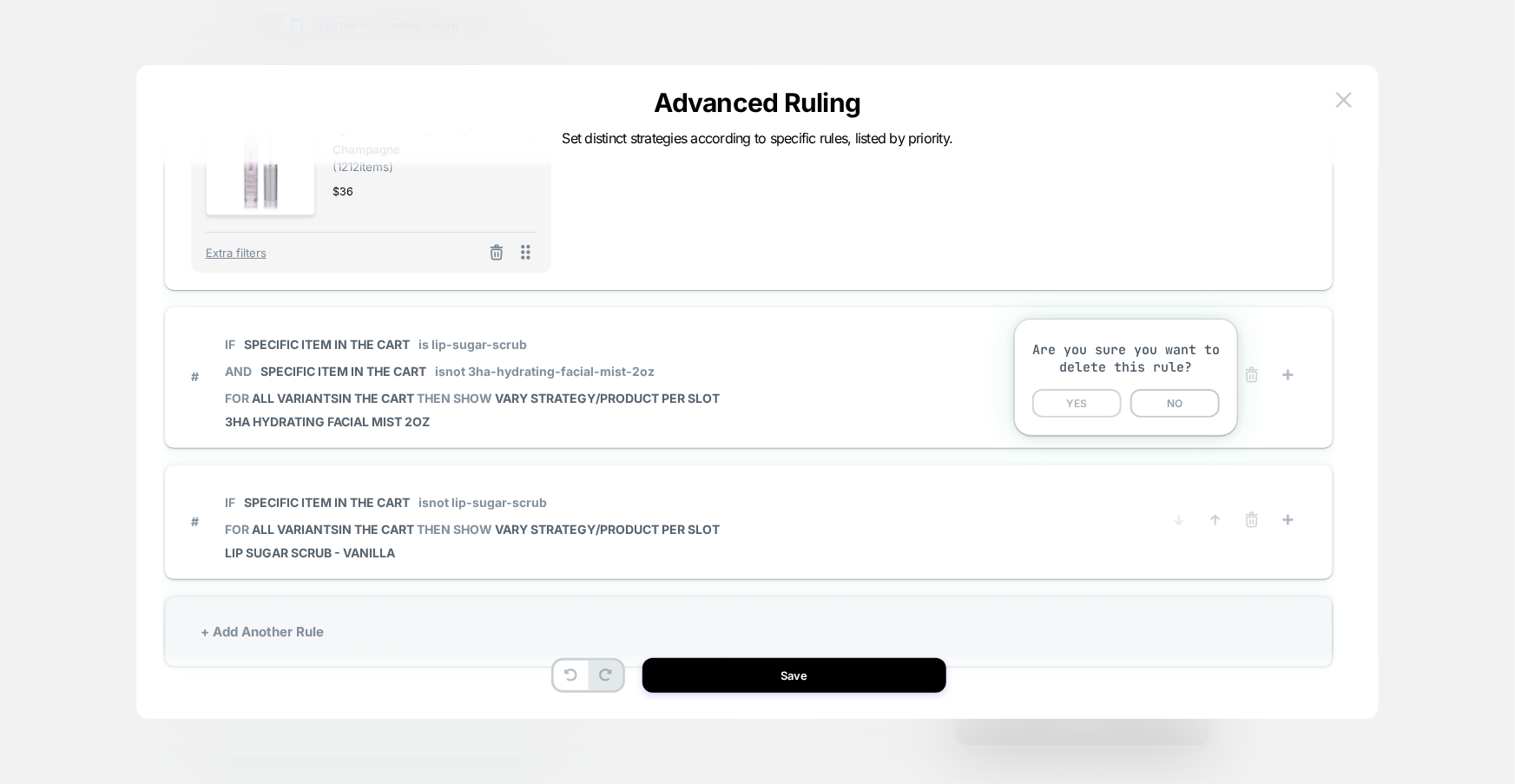
click at [1094, 404] on button "YES" at bounding box center [1076, 403] width 89 height 28
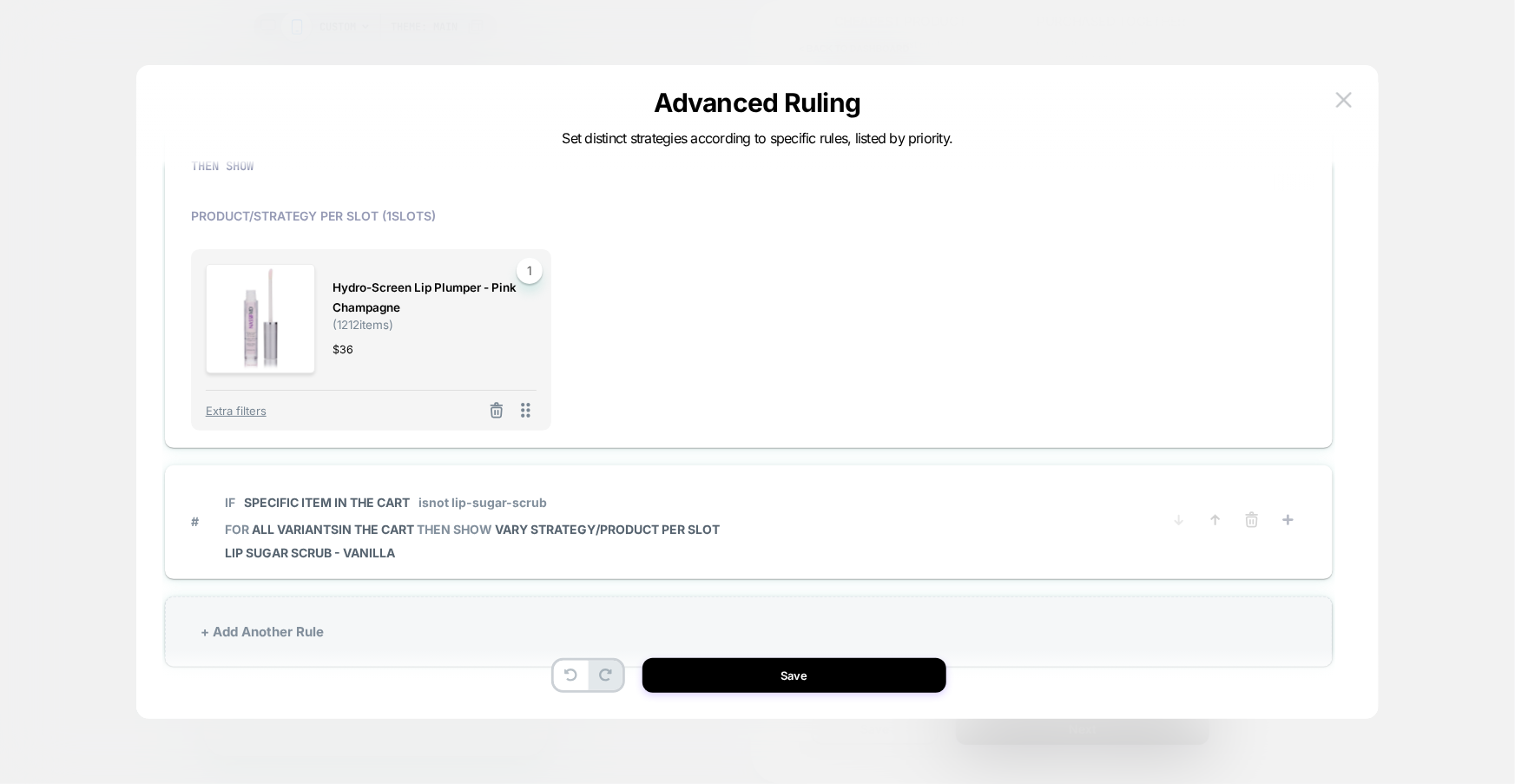
scroll to position [255, 0]
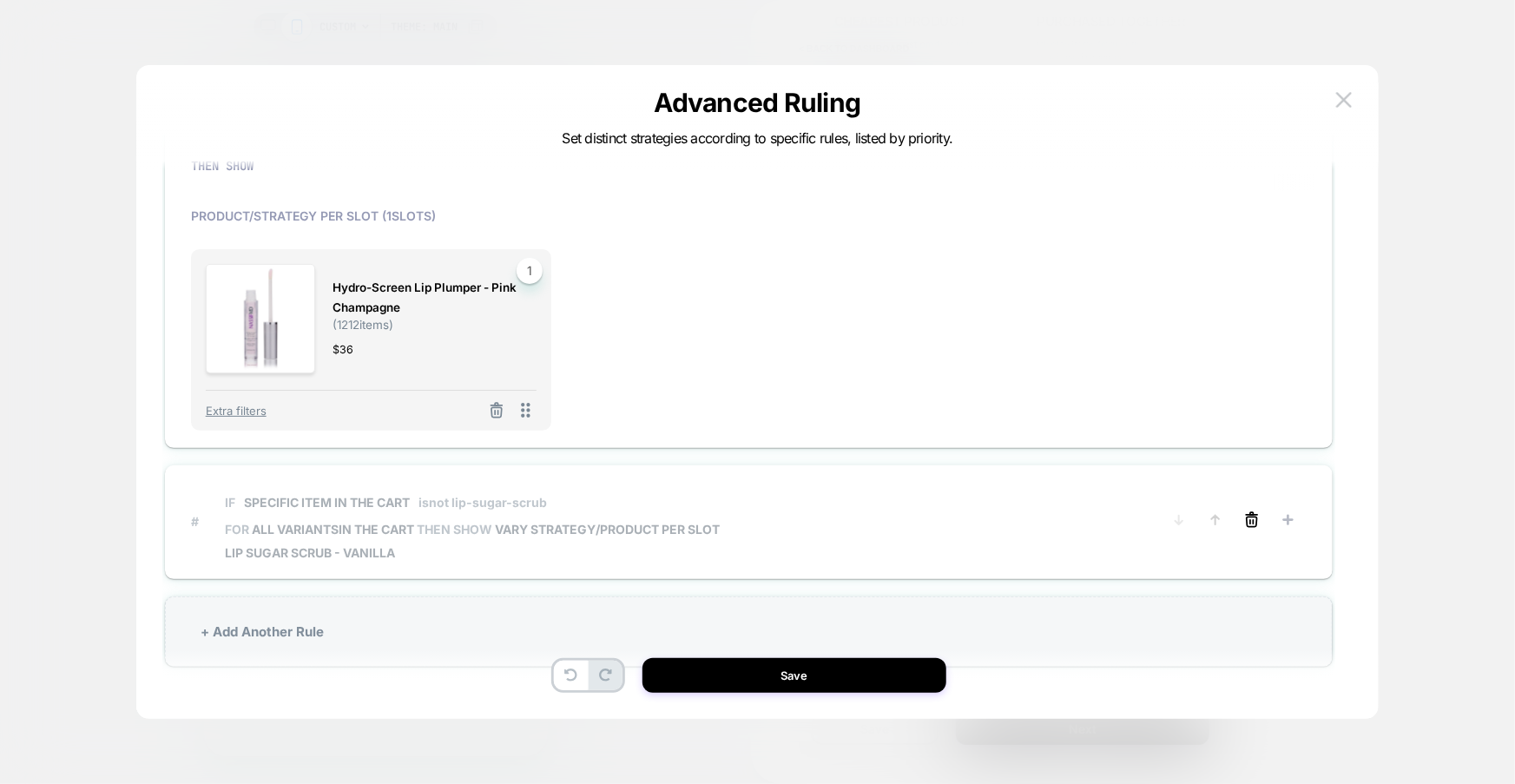
click at [1254, 520] on line at bounding box center [1254, 521] width 0 height 4
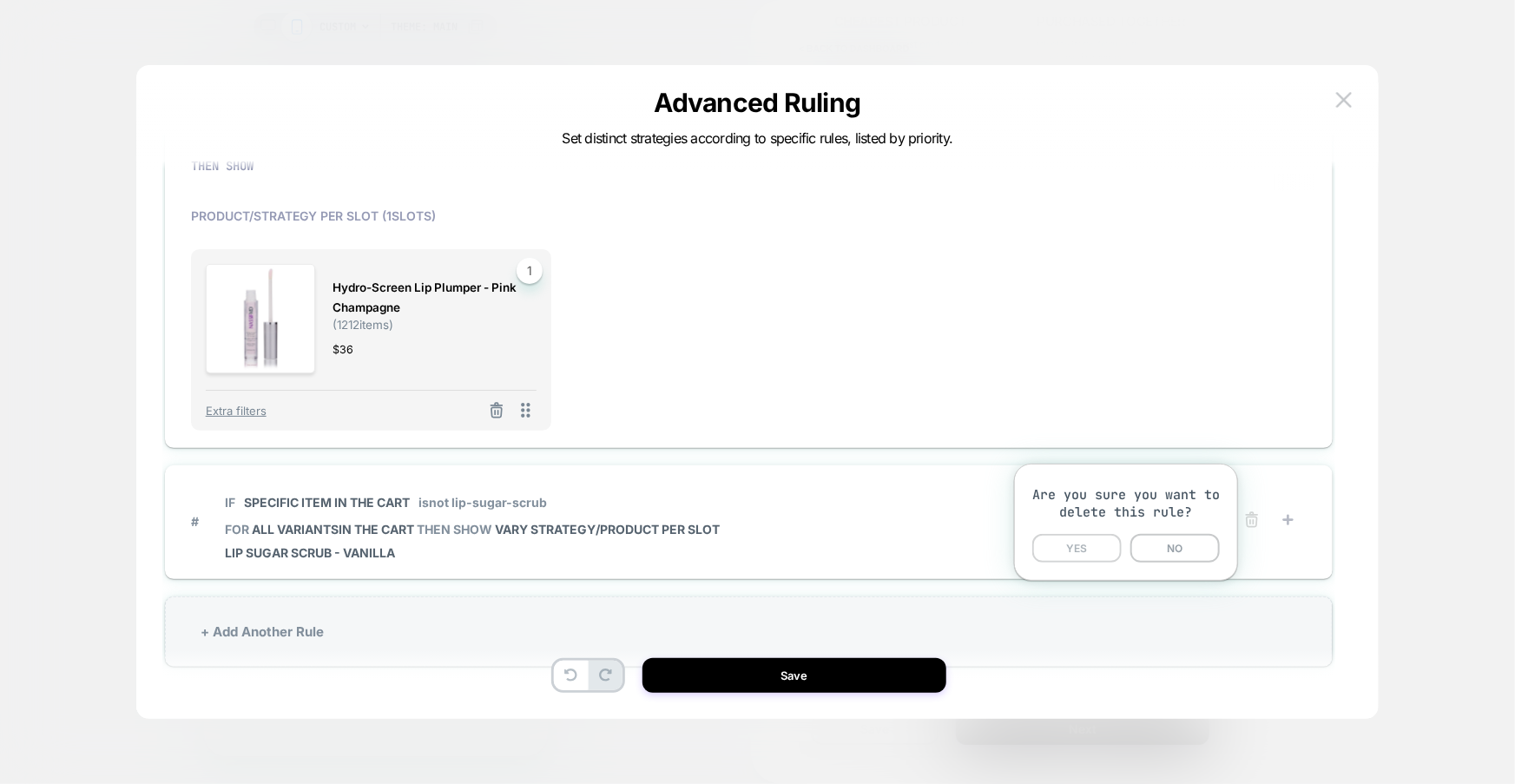
click at [1083, 551] on button "YES" at bounding box center [1076, 548] width 89 height 28
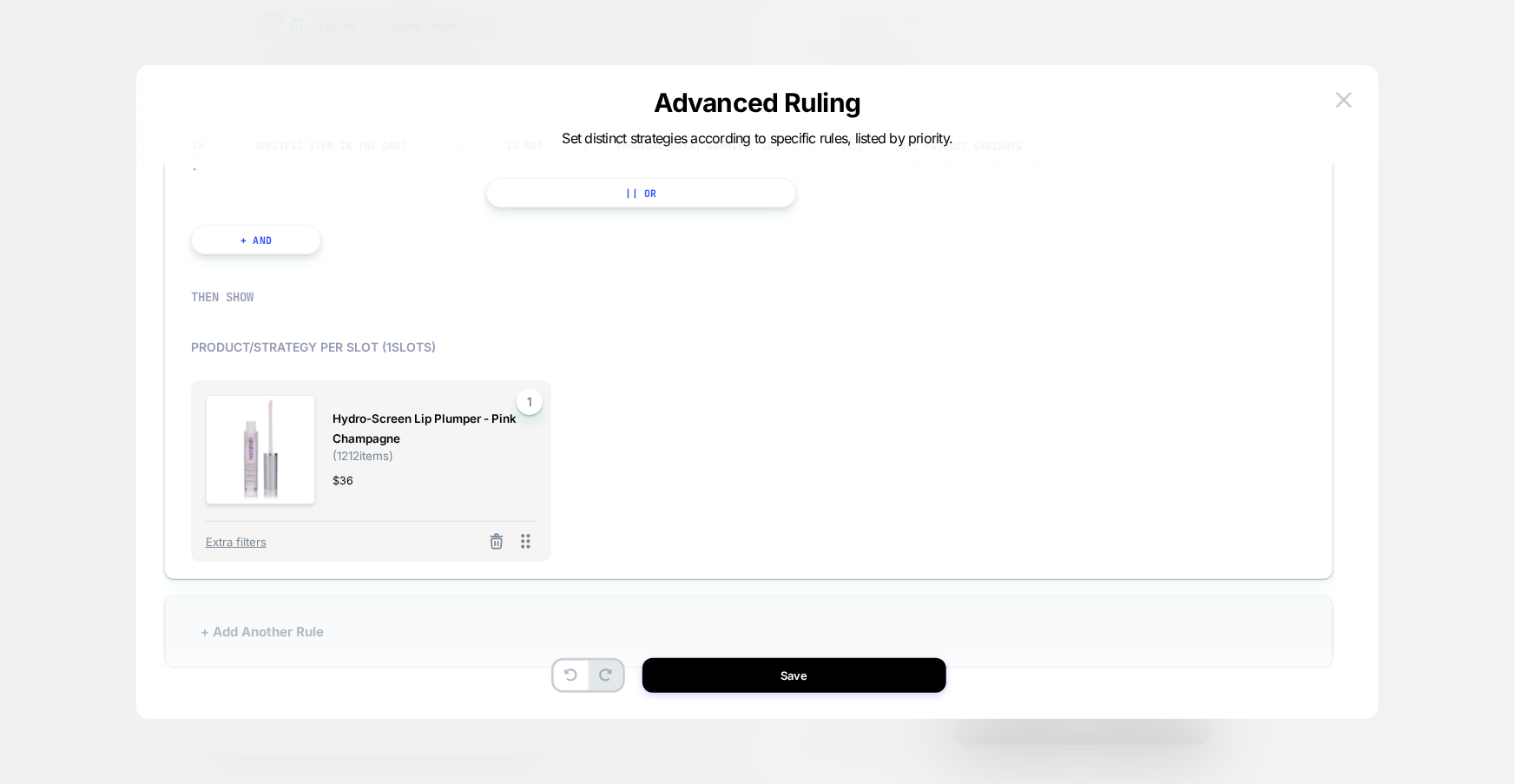
click at [724, 657] on div "+ Add Another Rule" at bounding box center [749, 631] width 1167 height 71
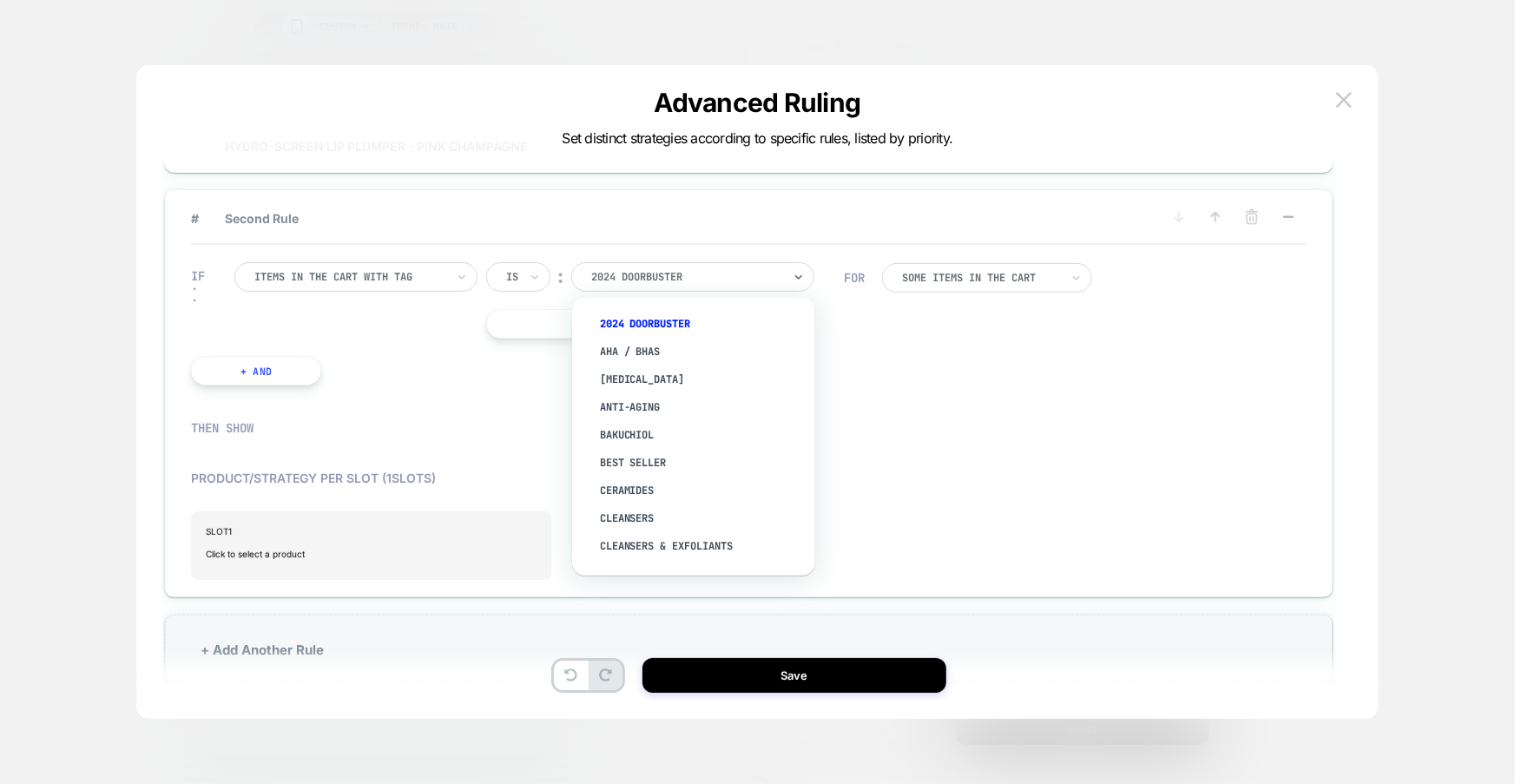
click at [691, 279] on div at bounding box center [687, 277] width 191 height 16
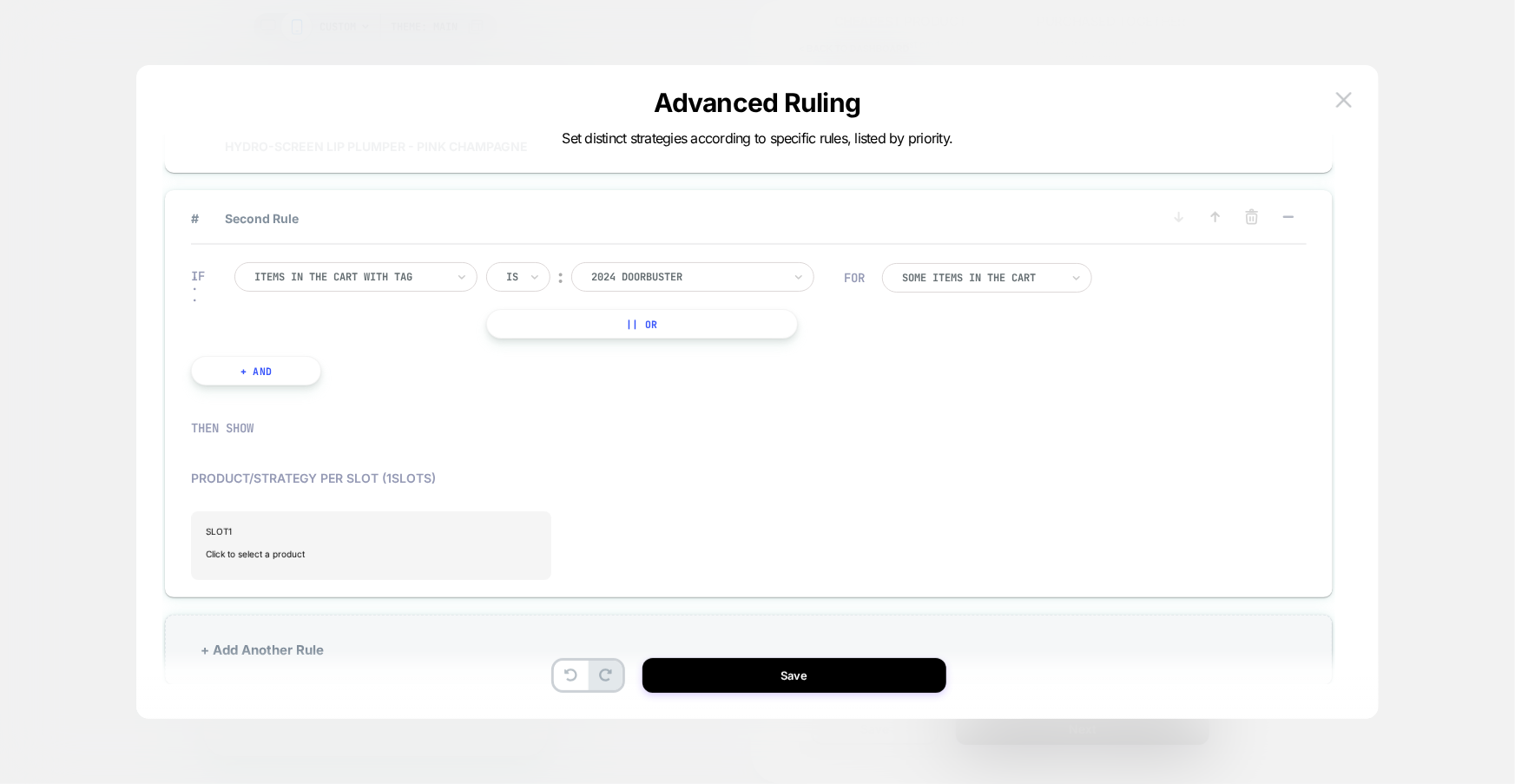
click at [616, 230] on div "# Second Rule" at bounding box center [749, 226] width 1116 height 37
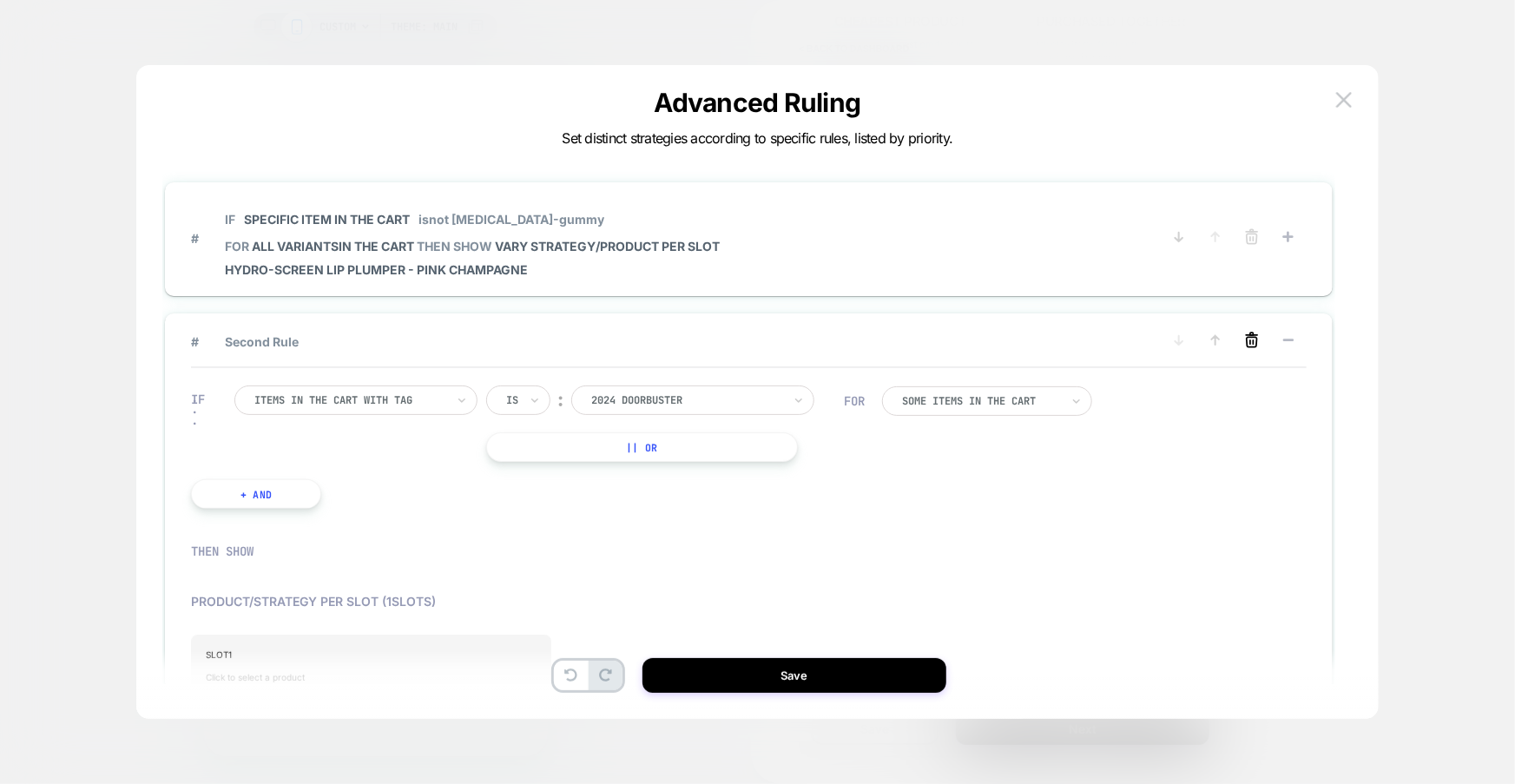
click at [1245, 346] on icon at bounding box center [1252, 340] width 18 height 18
click at [1088, 371] on button "YES" at bounding box center [1076, 369] width 89 height 28
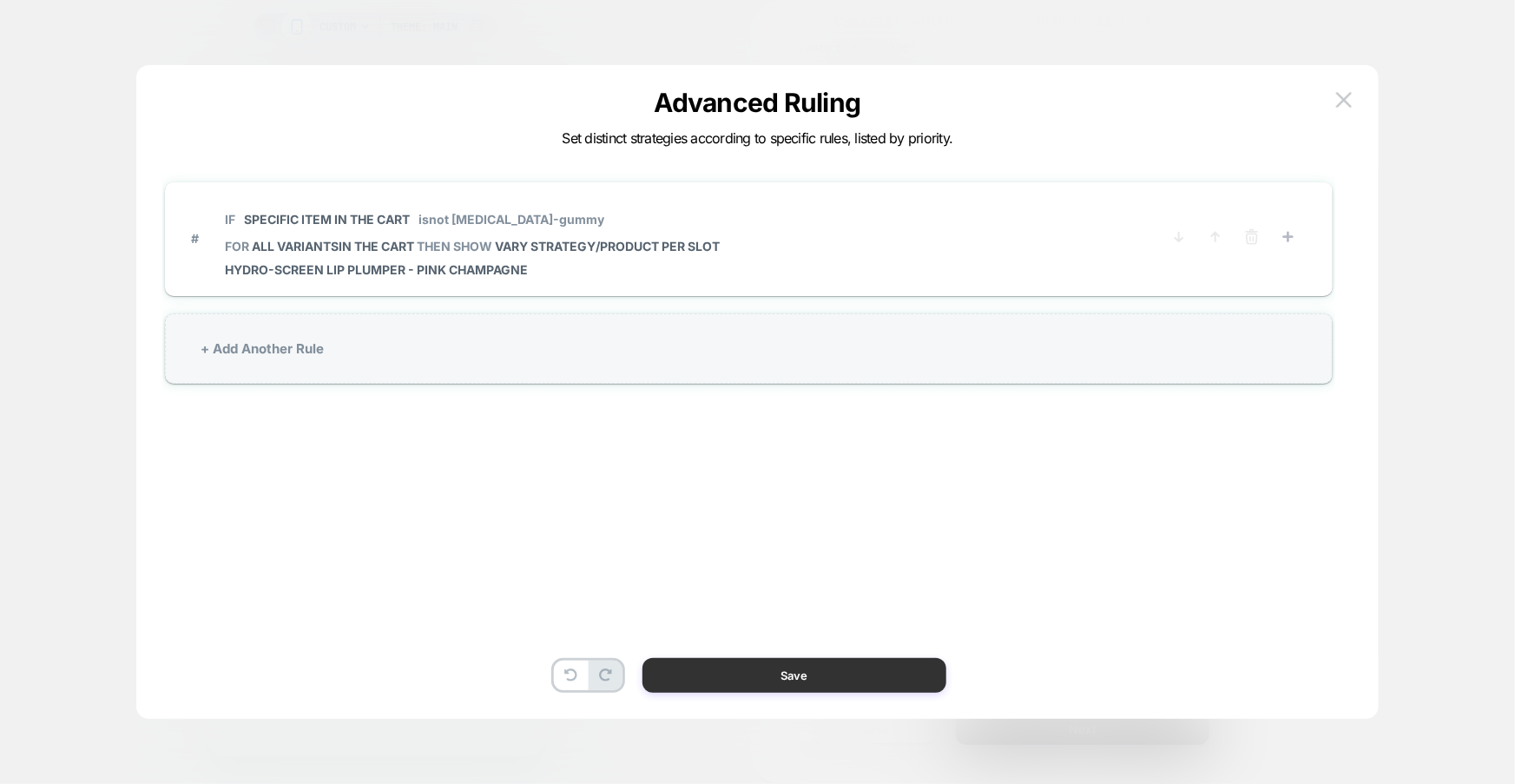
click at [761, 682] on button "Save" at bounding box center [795, 674] width 304 height 34
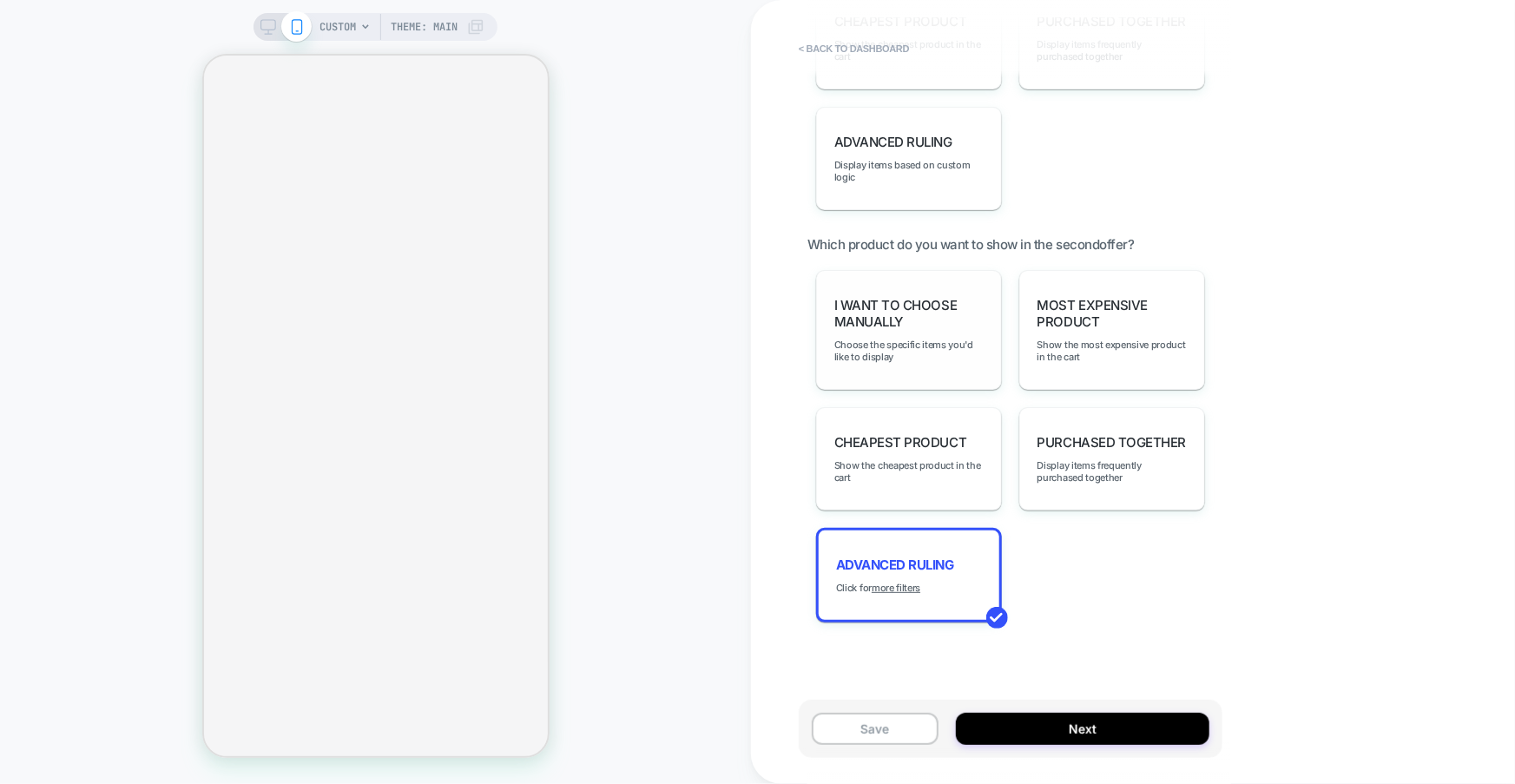
click at [899, 298] on span "I want to choose manually" at bounding box center [908, 313] width 149 height 33
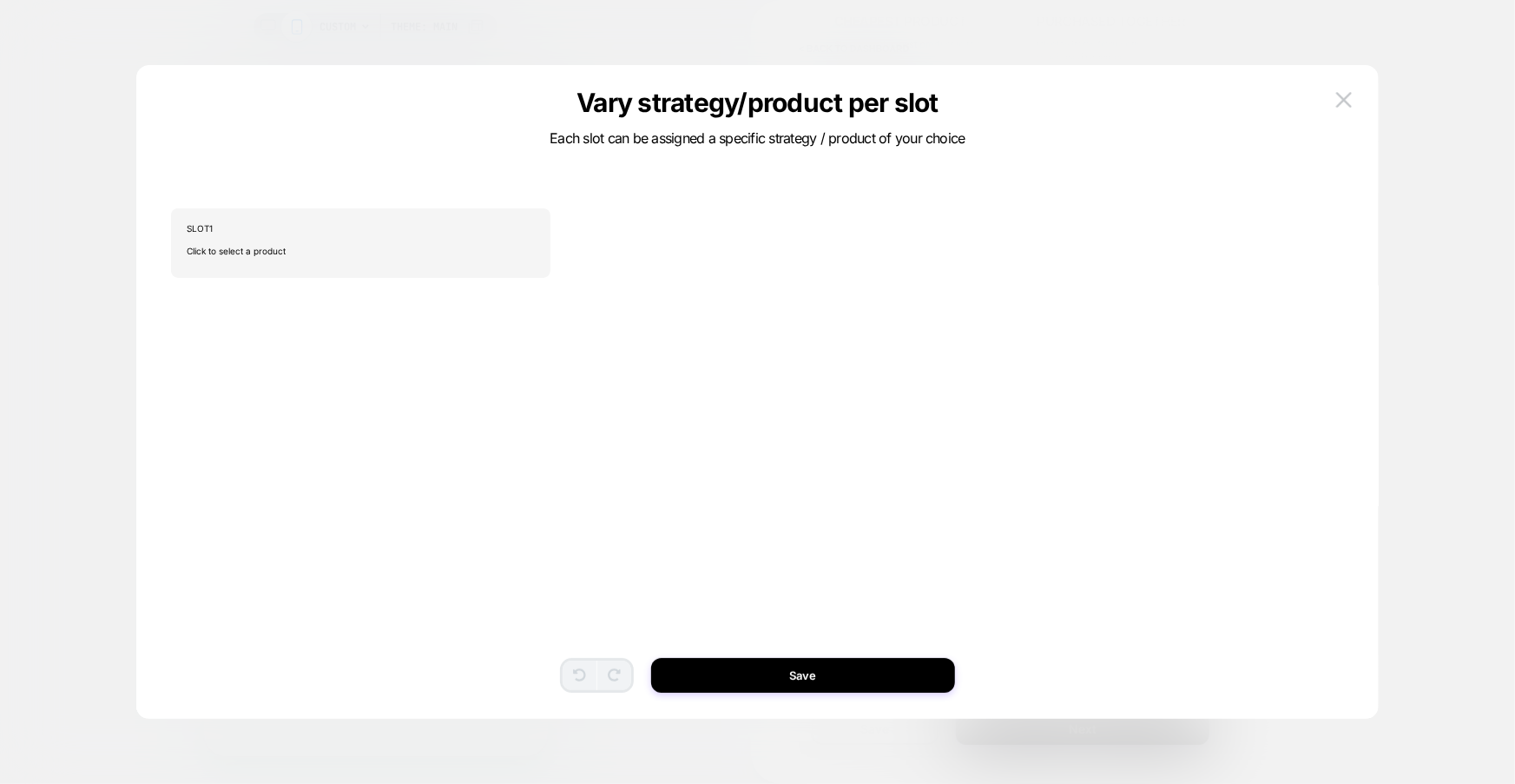
click at [323, 202] on div "SLOT 1 Click to select a product To pick up a draggable item, press the space b…" at bounding box center [757, 417] width 1173 height 567
click at [323, 254] on span "Click to select a product" at bounding box center [361, 250] width 349 height 34
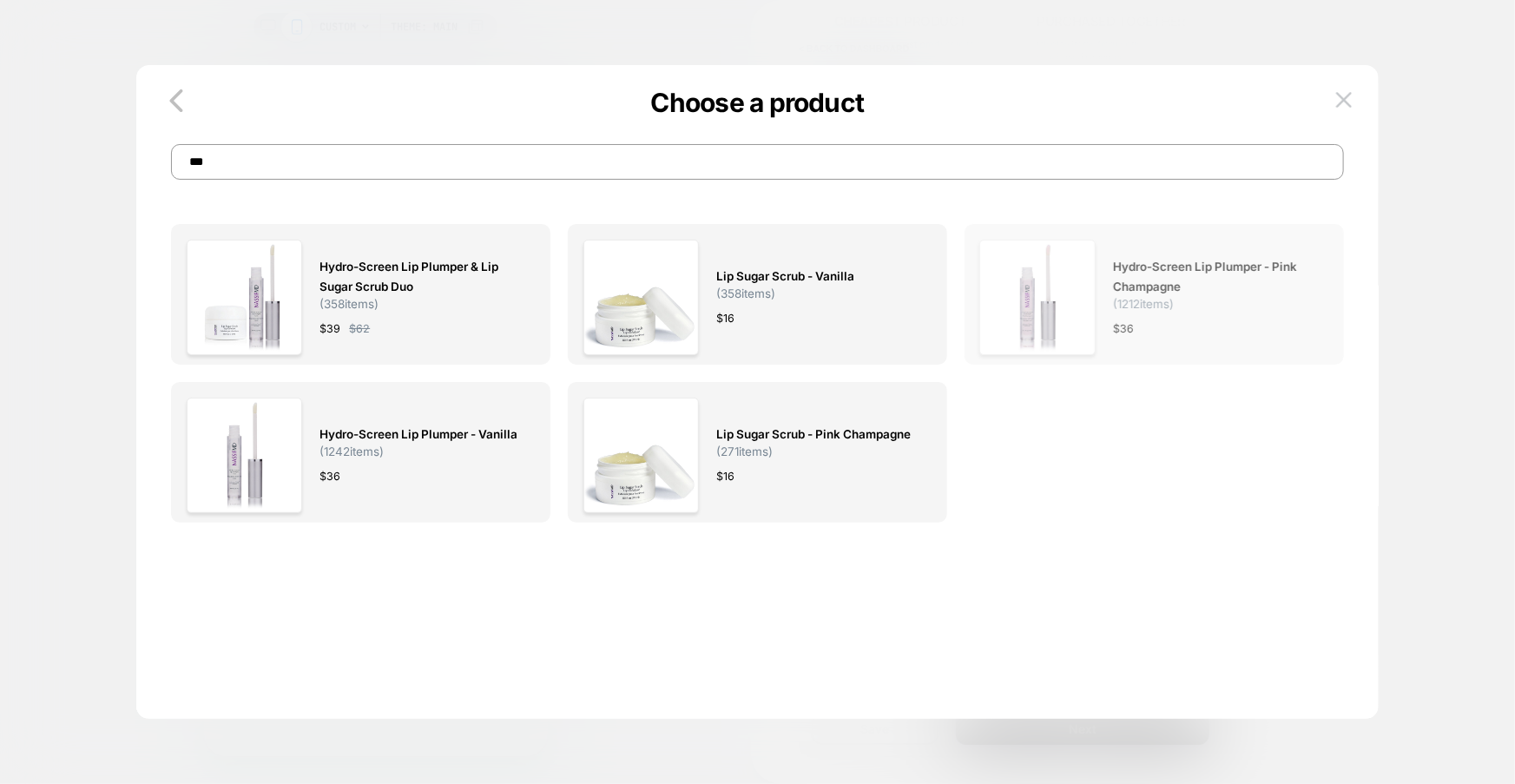
type input "***"
click at [1137, 290] on span "Hydro-Screen Lip Plumper - Pink Champagne" at bounding box center [1213, 277] width 198 height 40
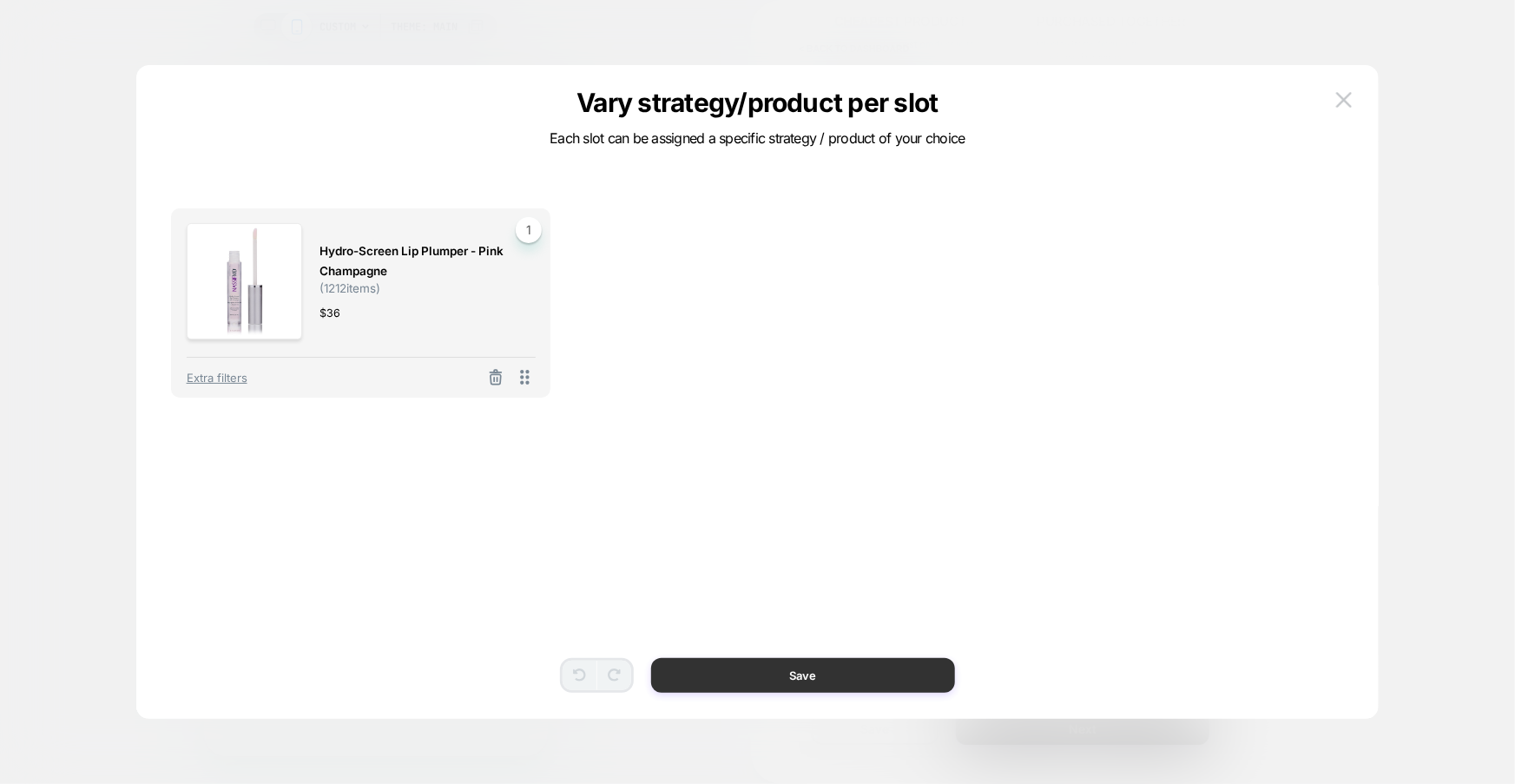
click at [764, 687] on button "Save" at bounding box center [803, 674] width 304 height 34
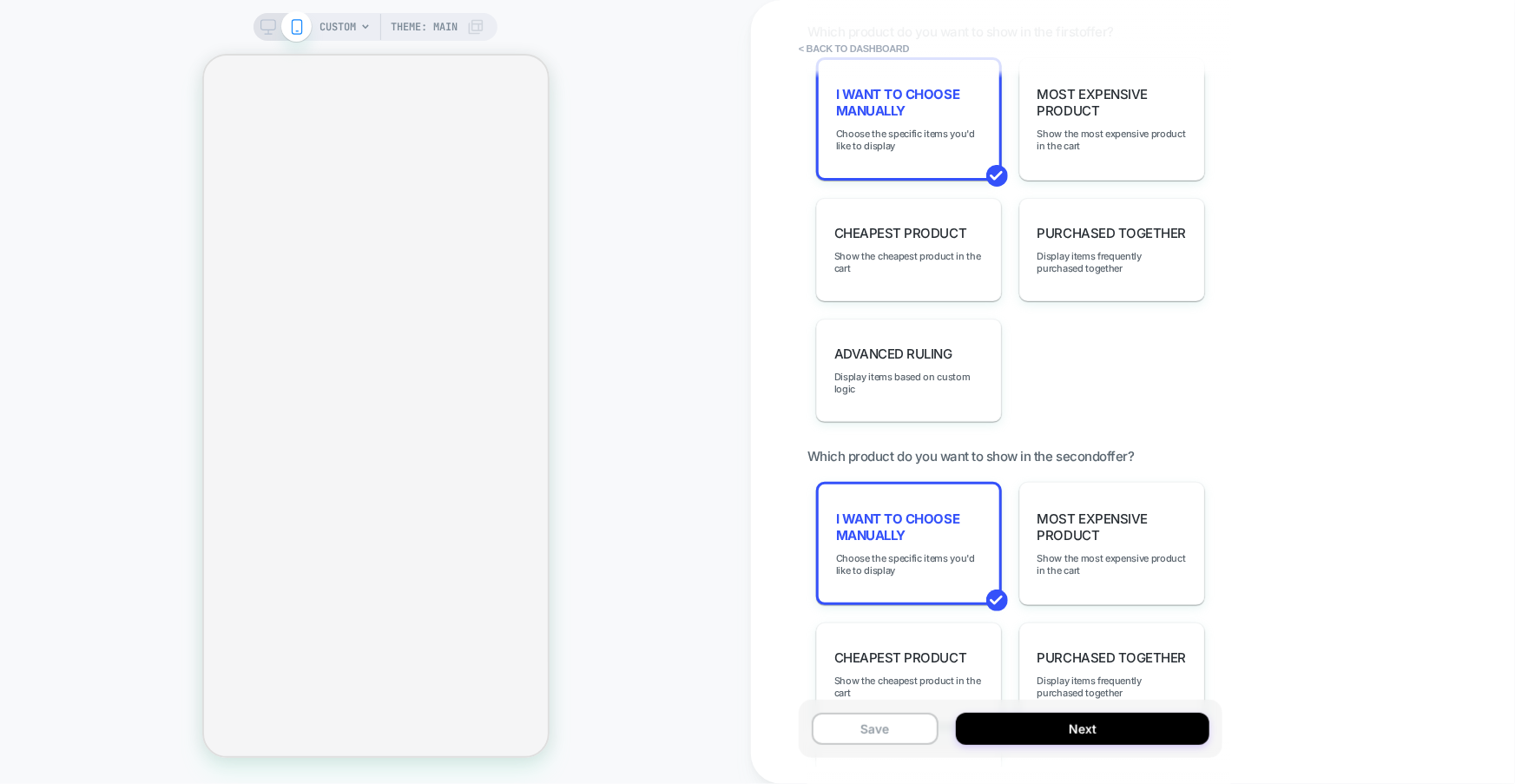
scroll to position [1450, 0]
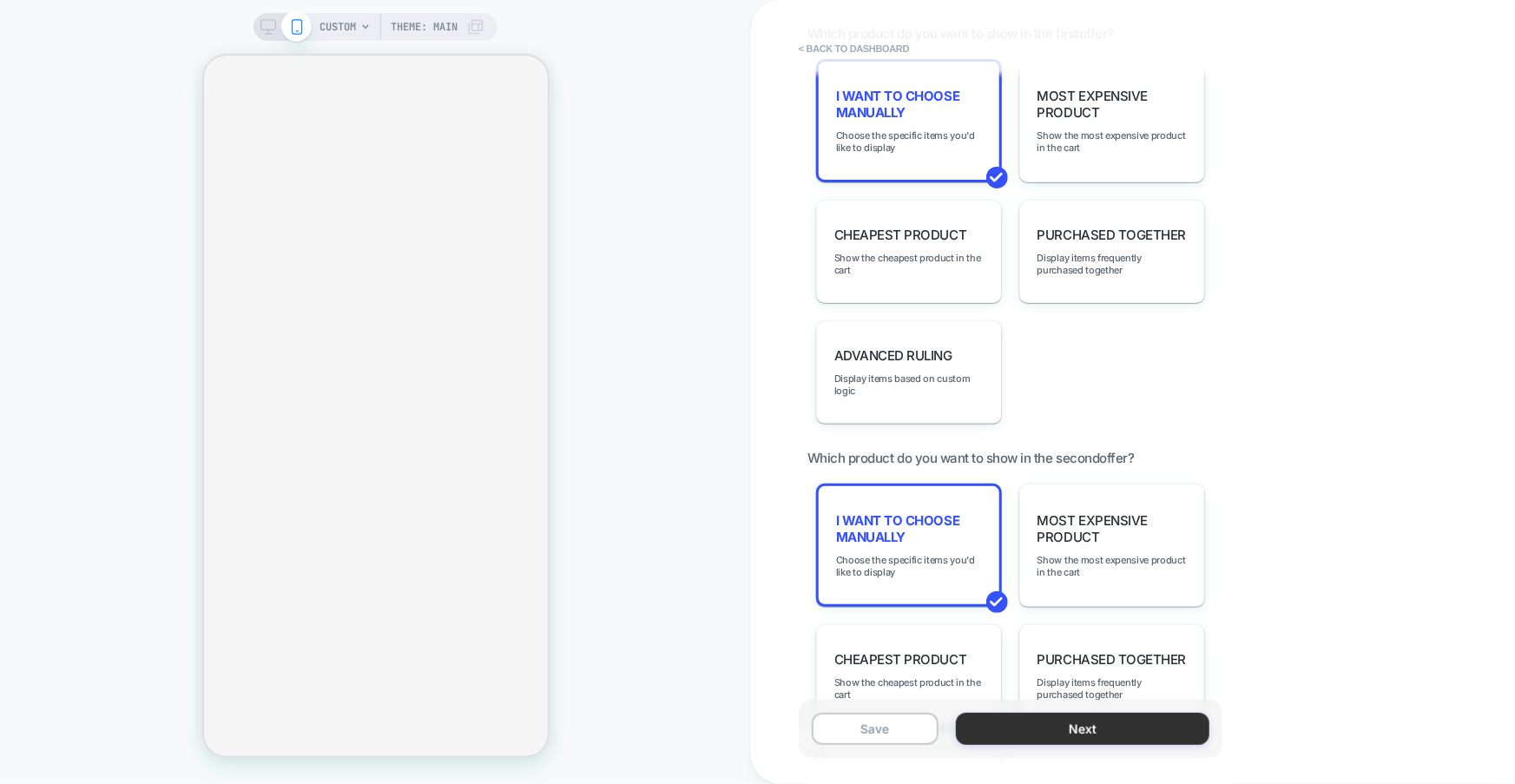
click at [1072, 726] on button "Next" at bounding box center [1083, 728] width 254 height 32
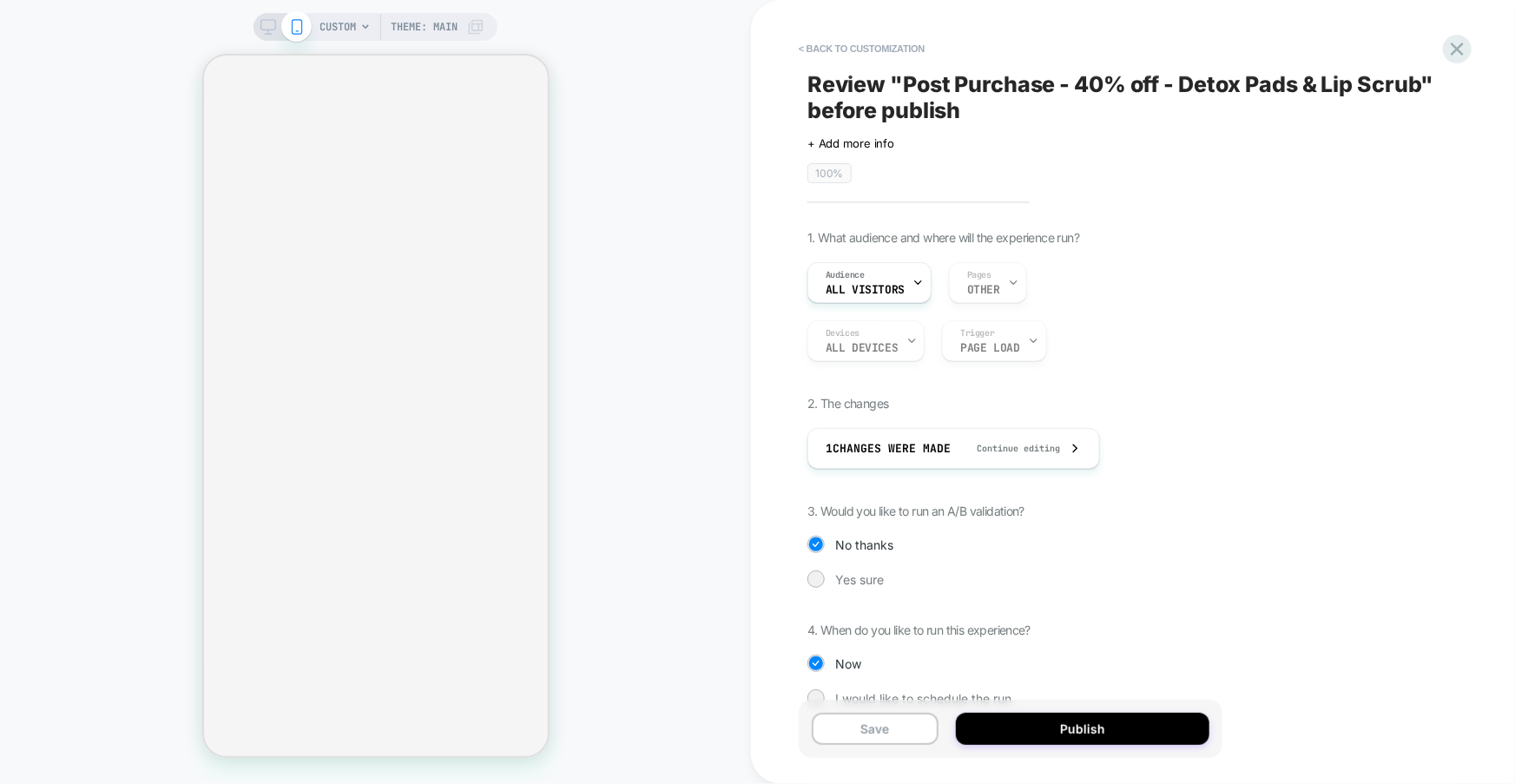
click at [1072, 726] on button "Publish" at bounding box center [1083, 728] width 254 height 32
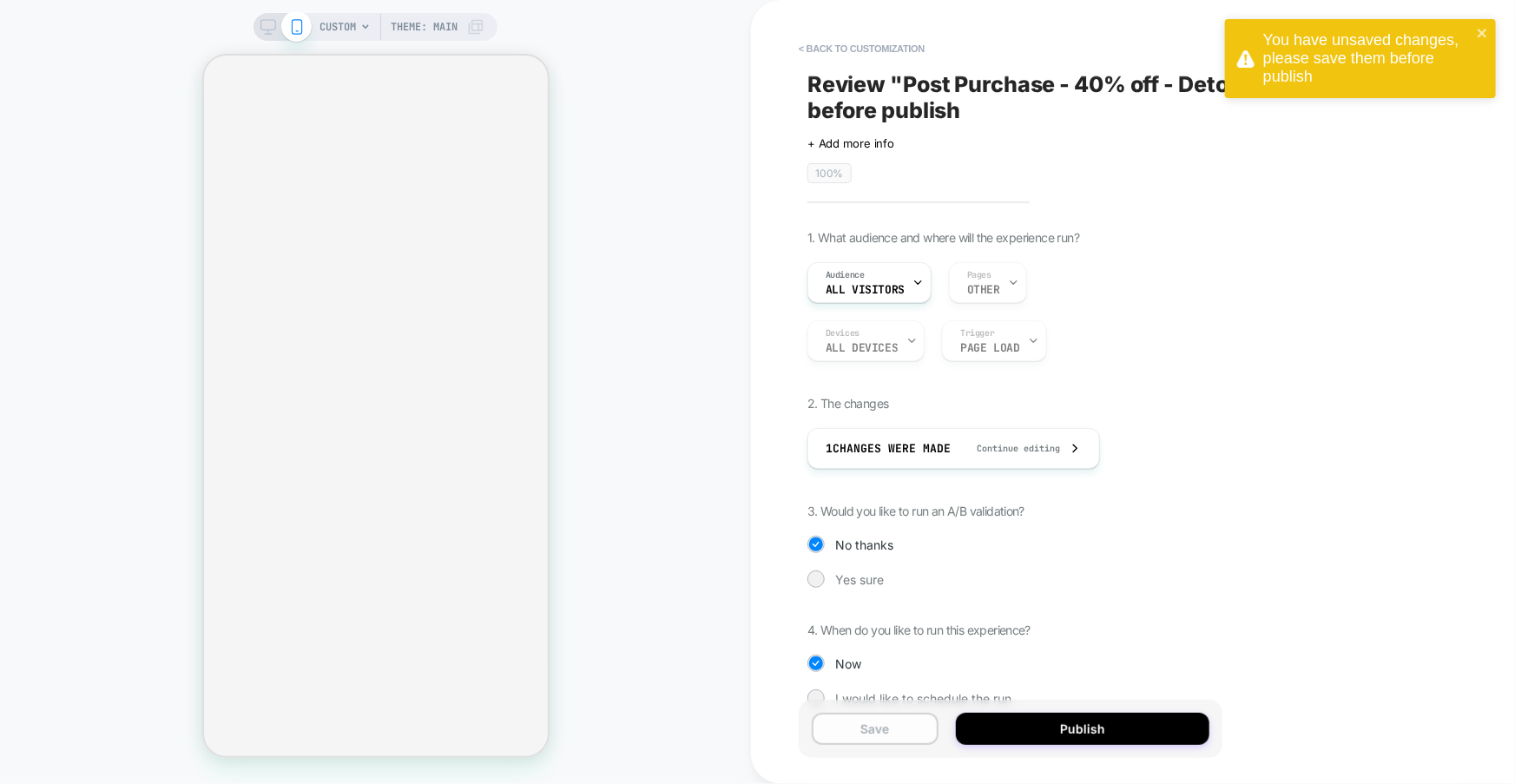
click at [899, 742] on button "Save" at bounding box center [875, 728] width 126 height 32
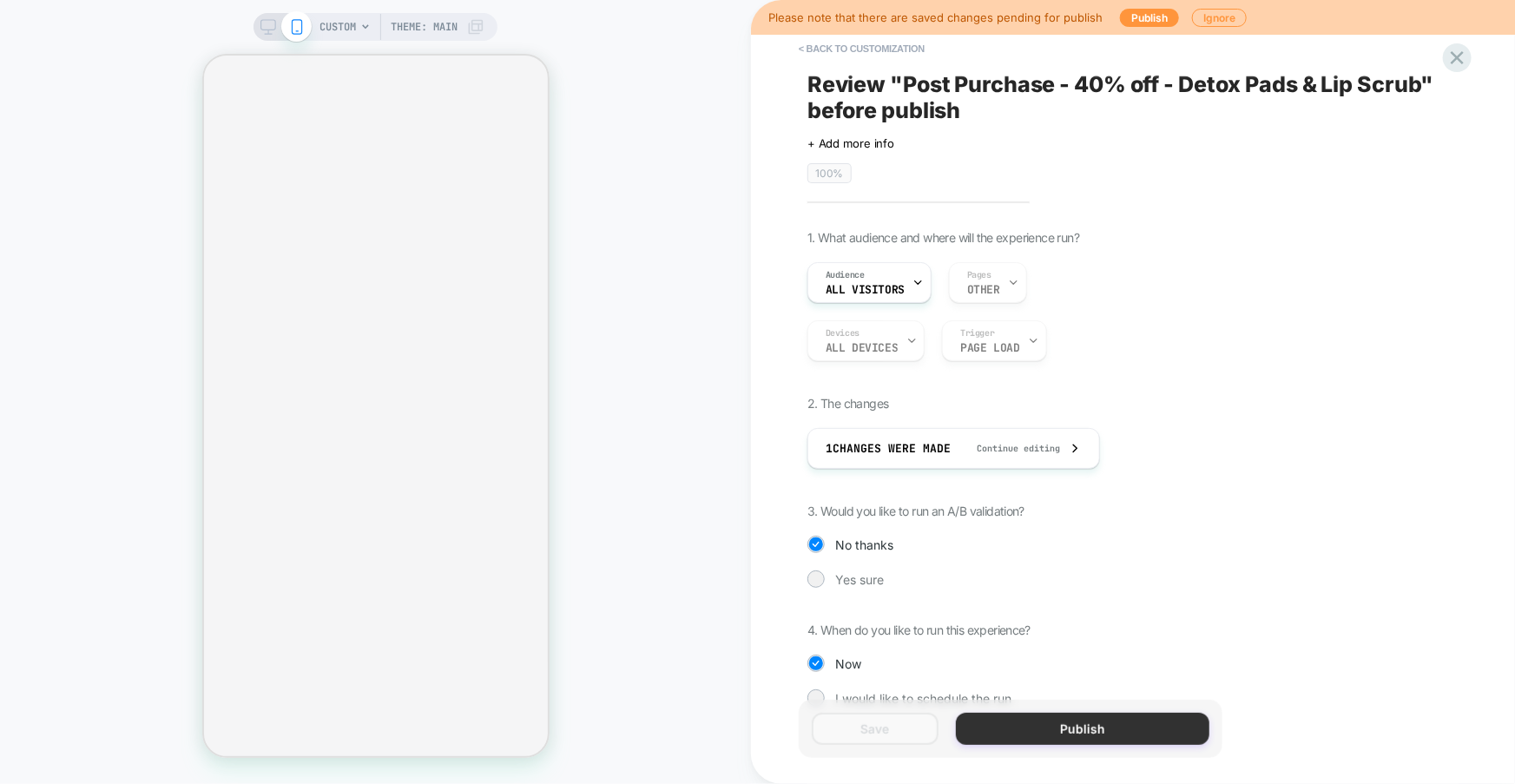
click at [1006, 729] on button "Publish" at bounding box center [1083, 728] width 254 height 32
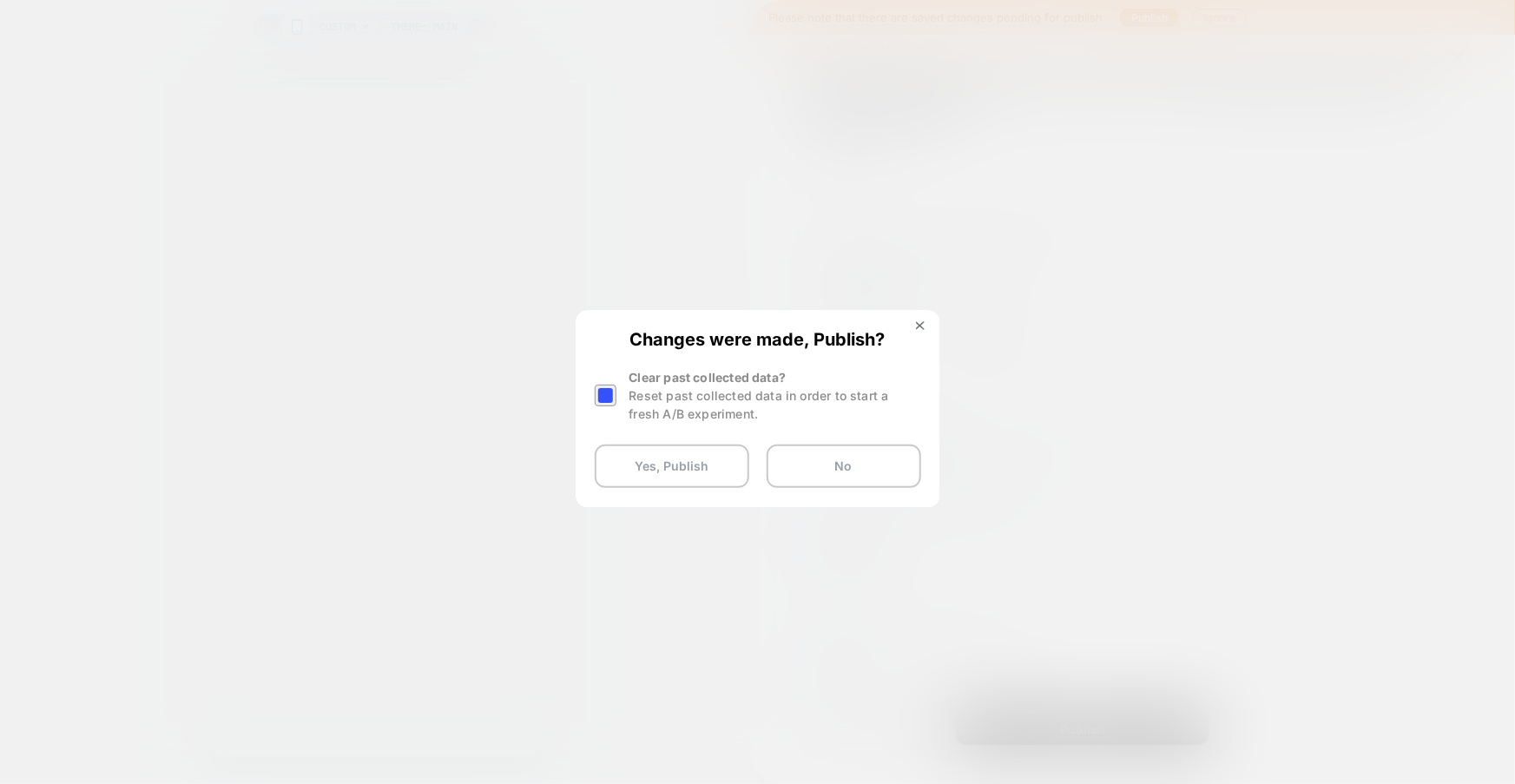
click at [671, 492] on div "Changes were made, Publish? Clear past collected data? Reset past collected dat…" at bounding box center [758, 407] width 361 height 194
click at [668, 465] on button "Yes, Publish" at bounding box center [672, 466] width 155 height 43
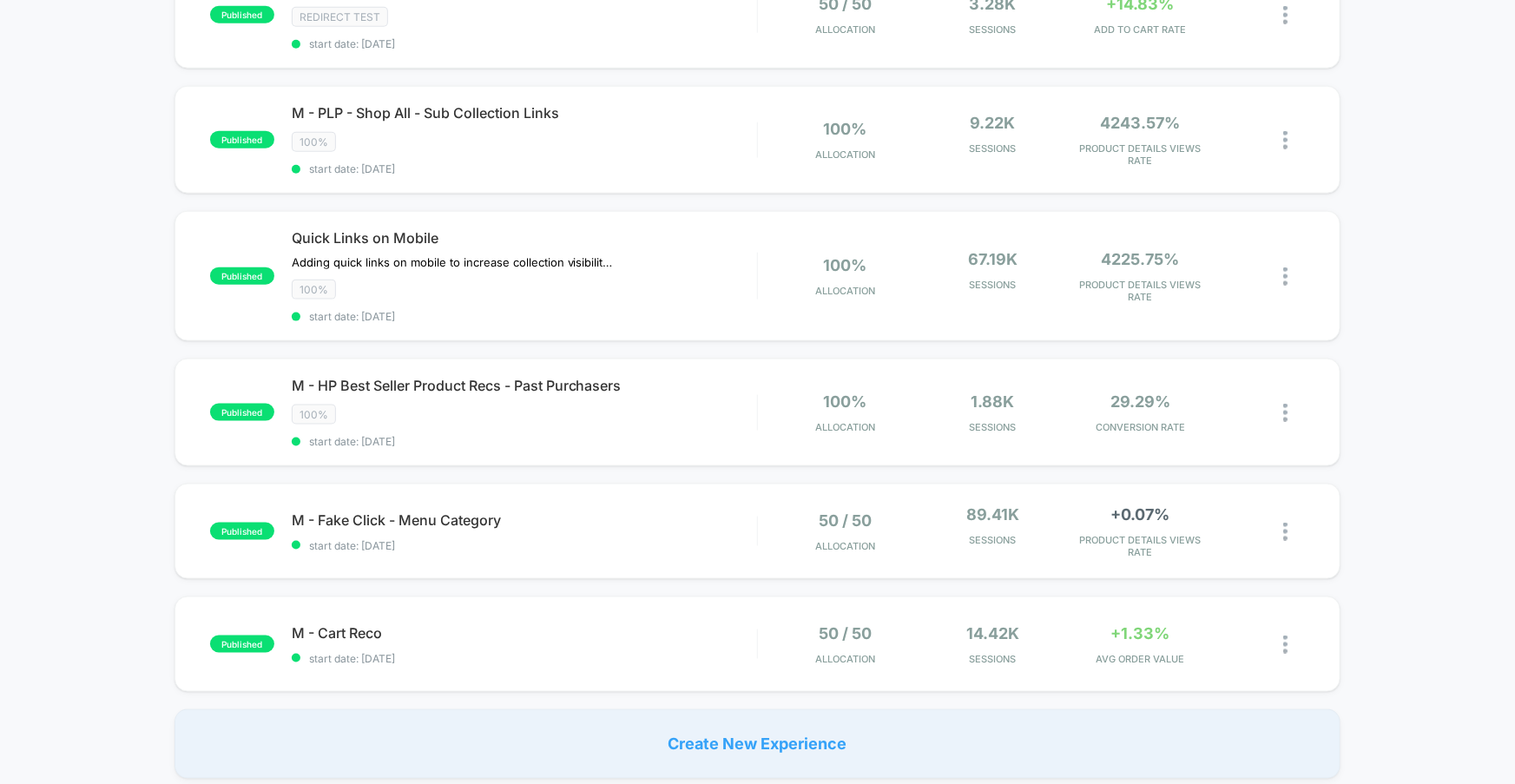
scroll to position [984, 0]
